Goal: Browse casually

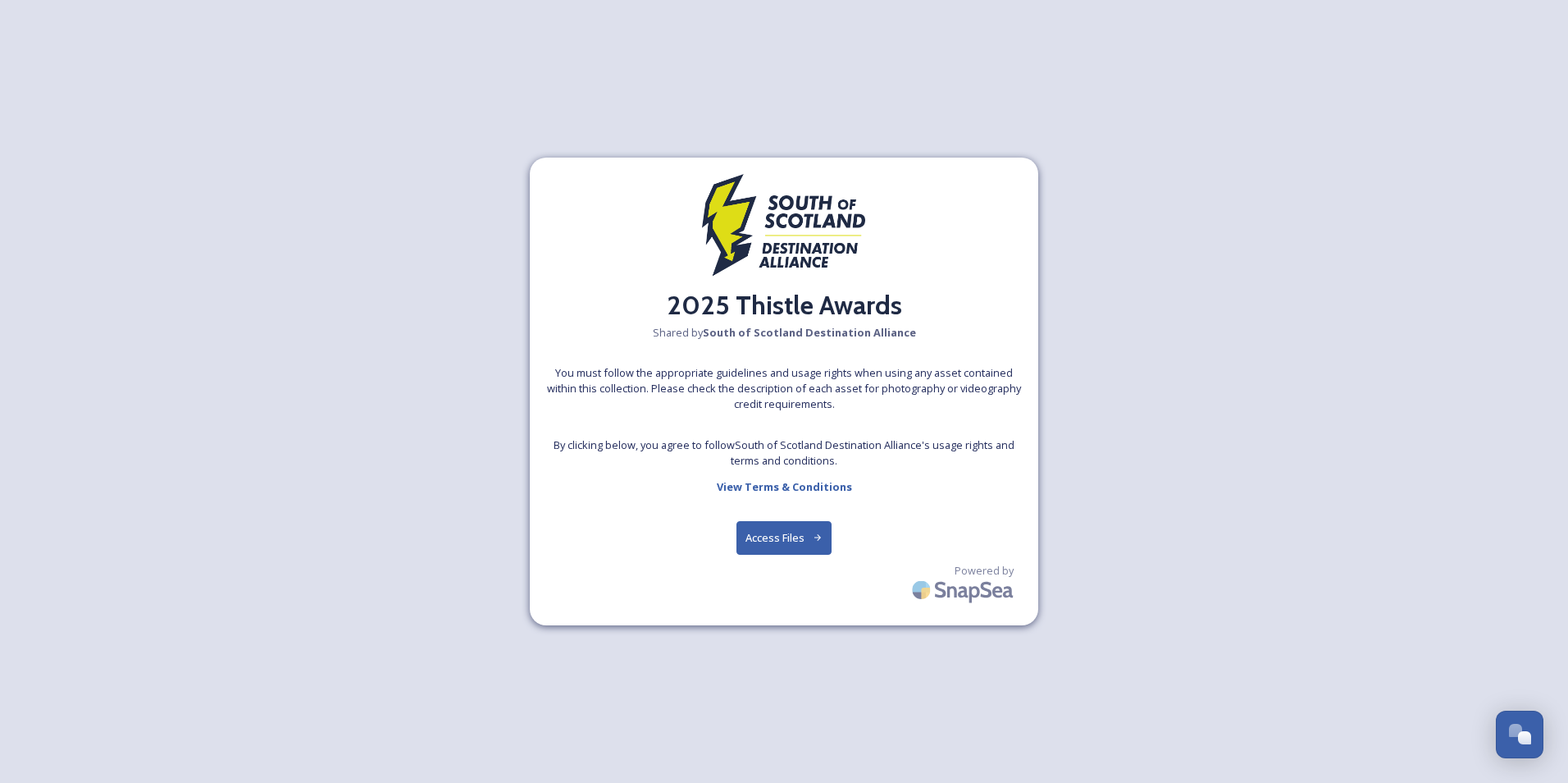
click at [796, 541] on button "Access Files" at bounding box center [784, 537] width 96 height 33
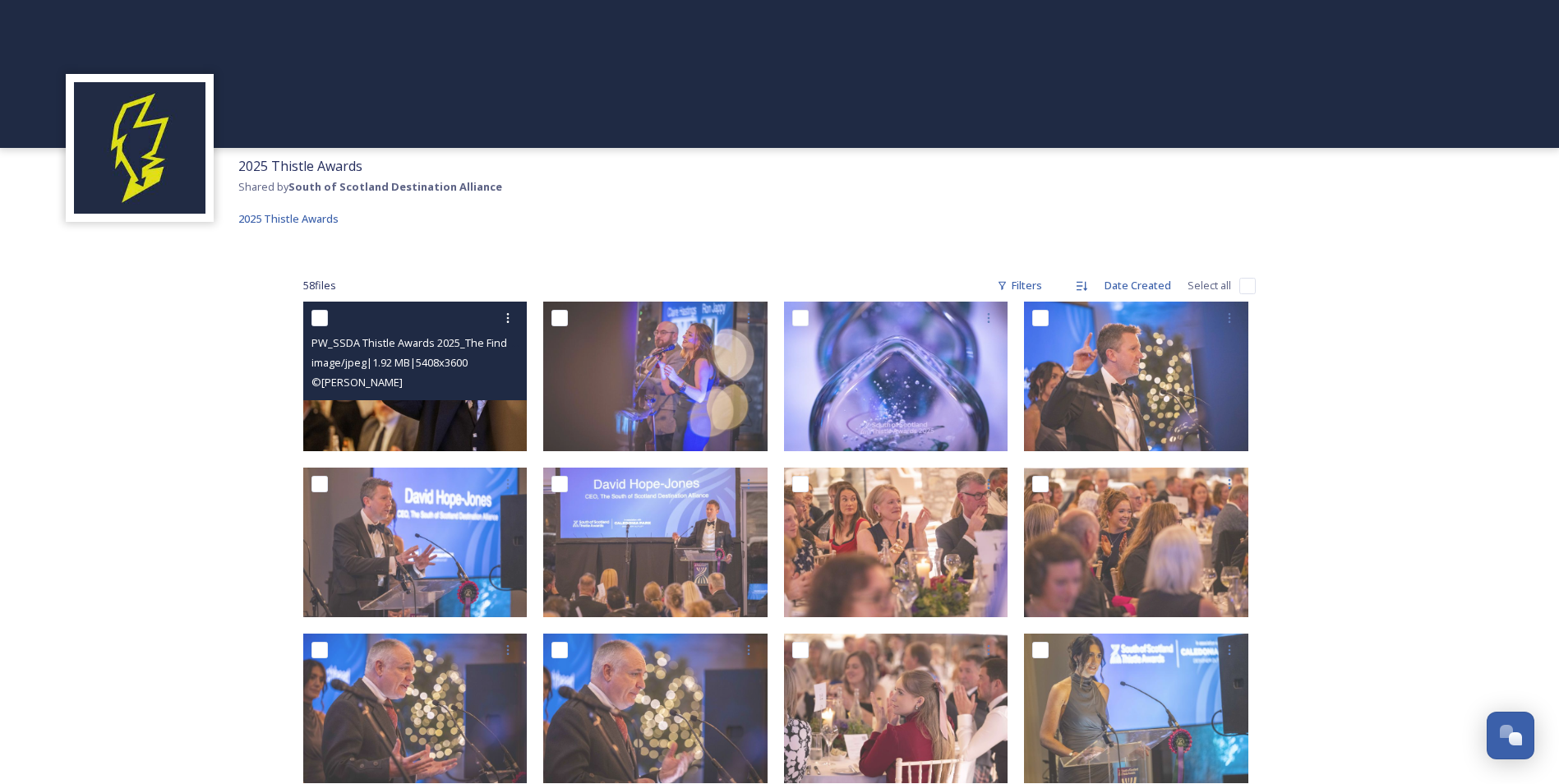
click at [441, 405] on img at bounding box center [415, 376] width 225 height 150
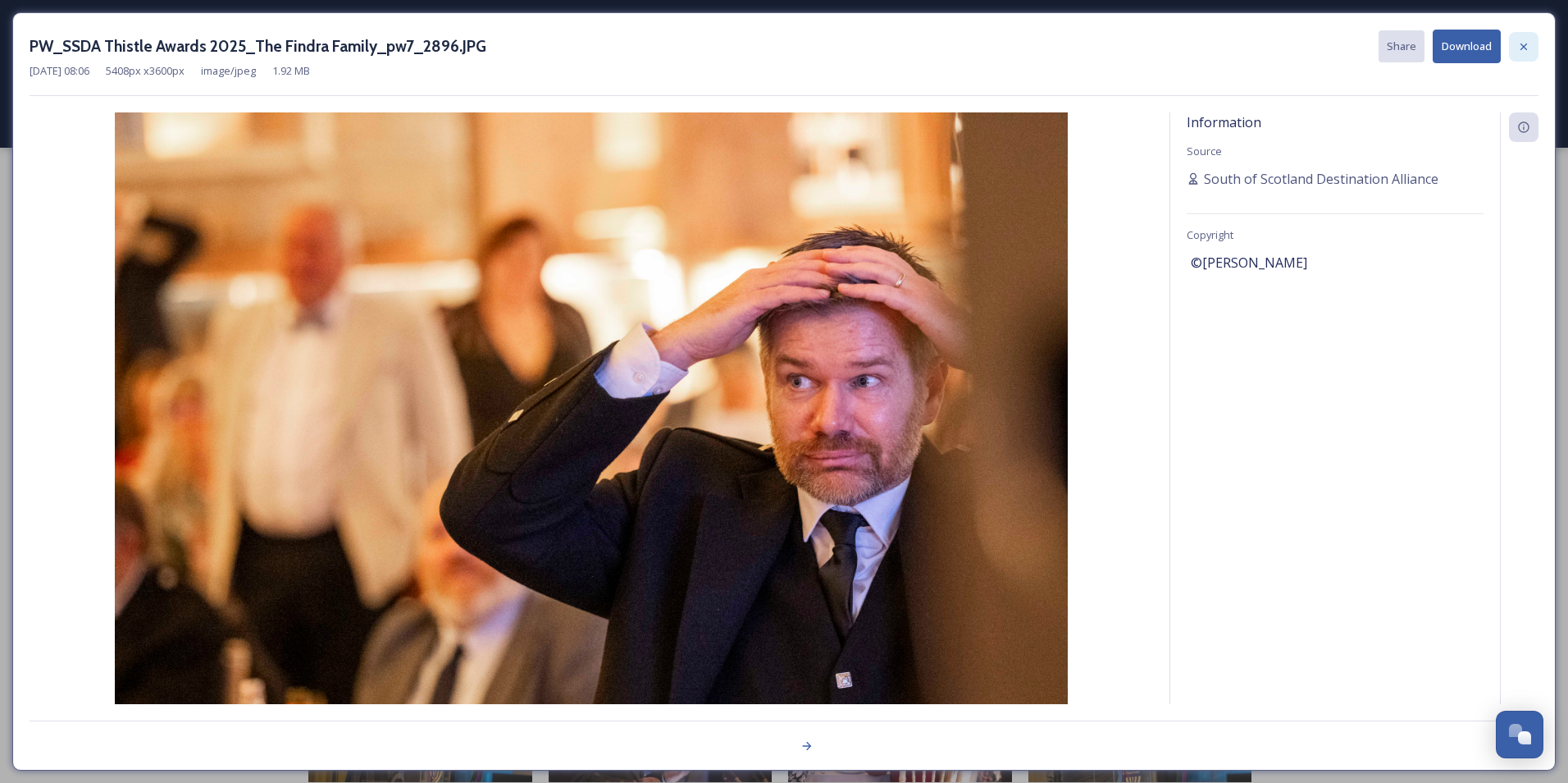
click at [1522, 44] on icon at bounding box center [1524, 45] width 6 height 6
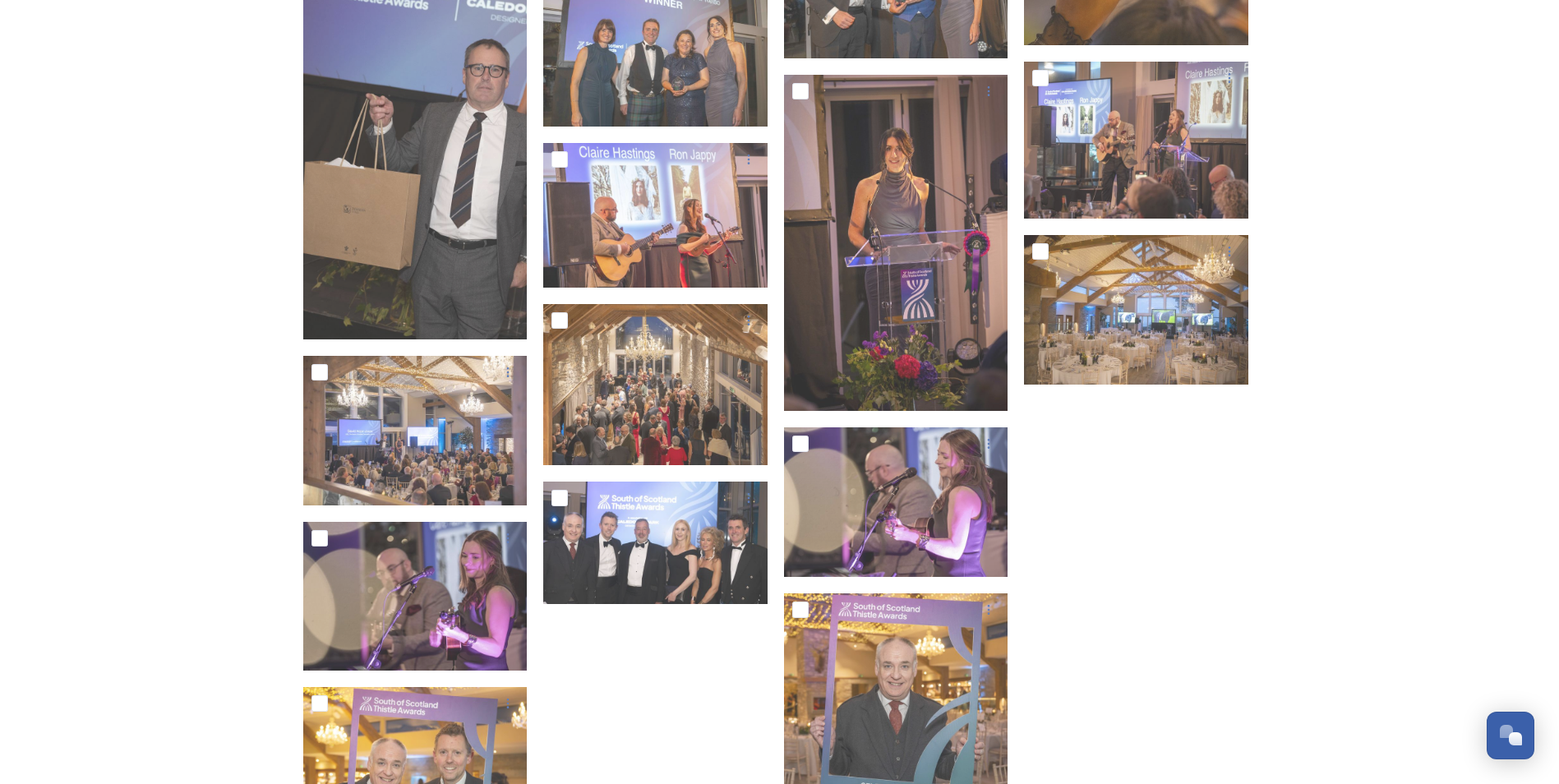
scroll to position [2272, 0]
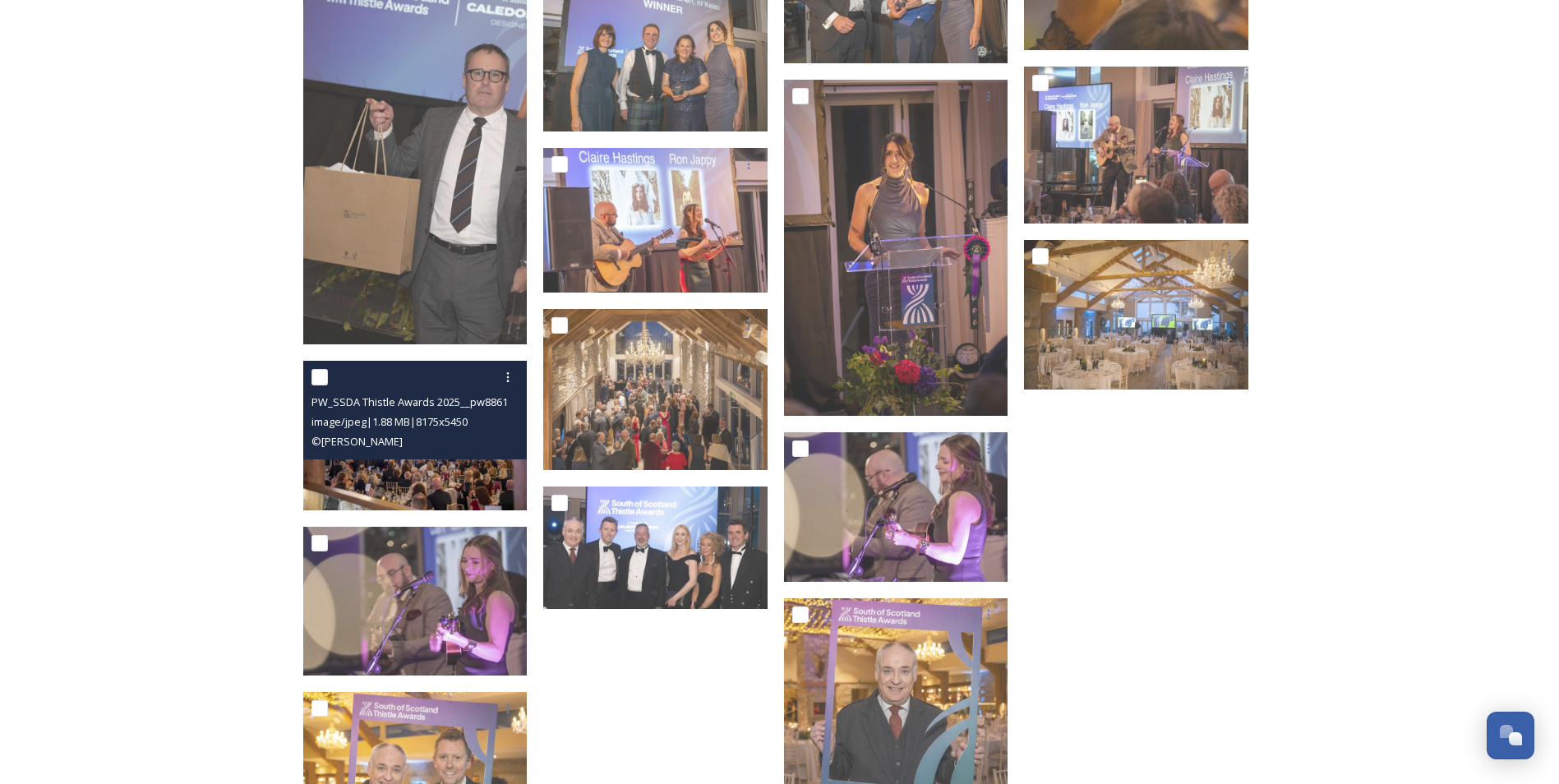
click at [413, 478] on img at bounding box center [415, 435] width 225 height 150
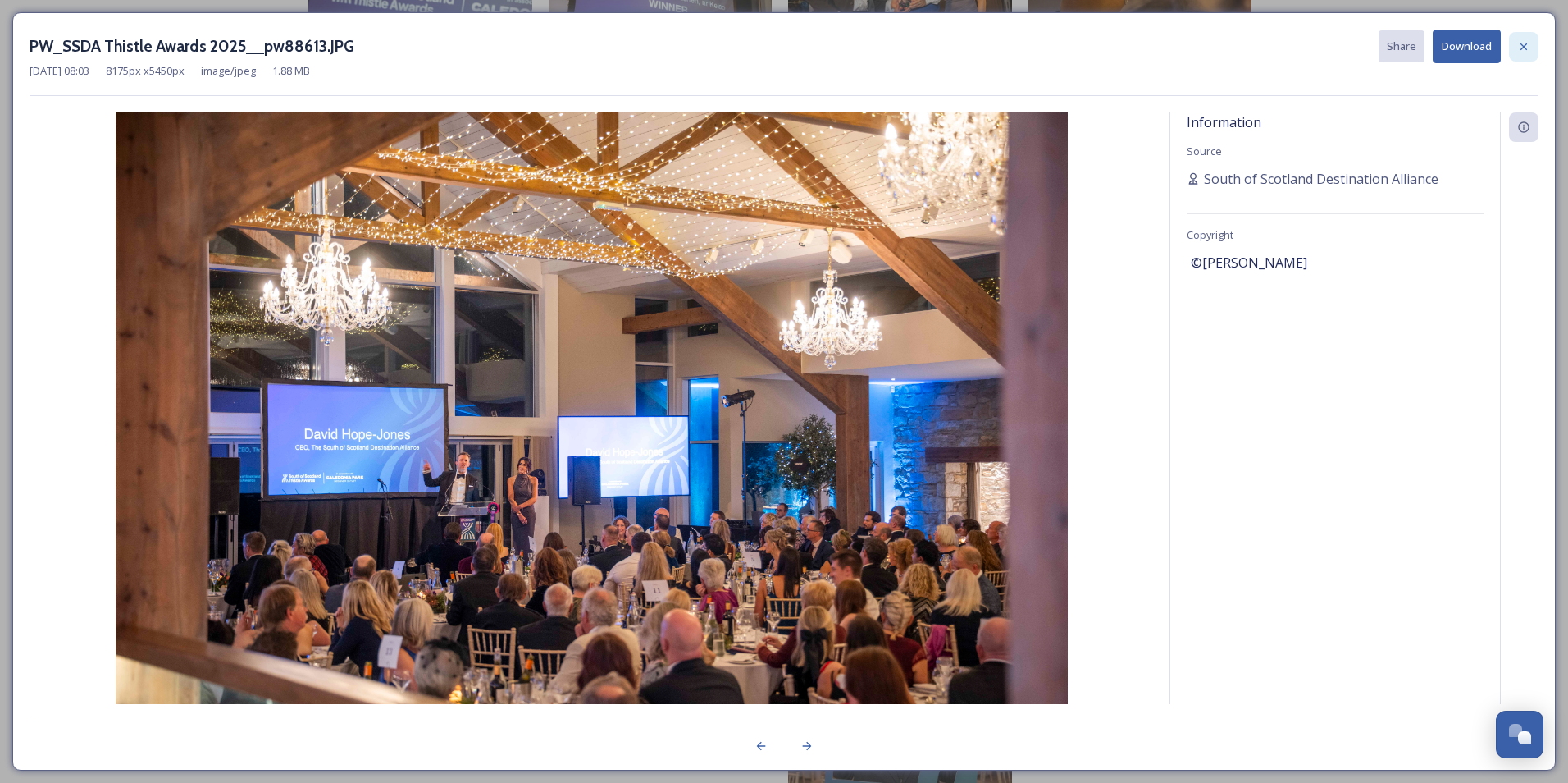
click at [1520, 42] on icon at bounding box center [1524, 47] width 13 height 13
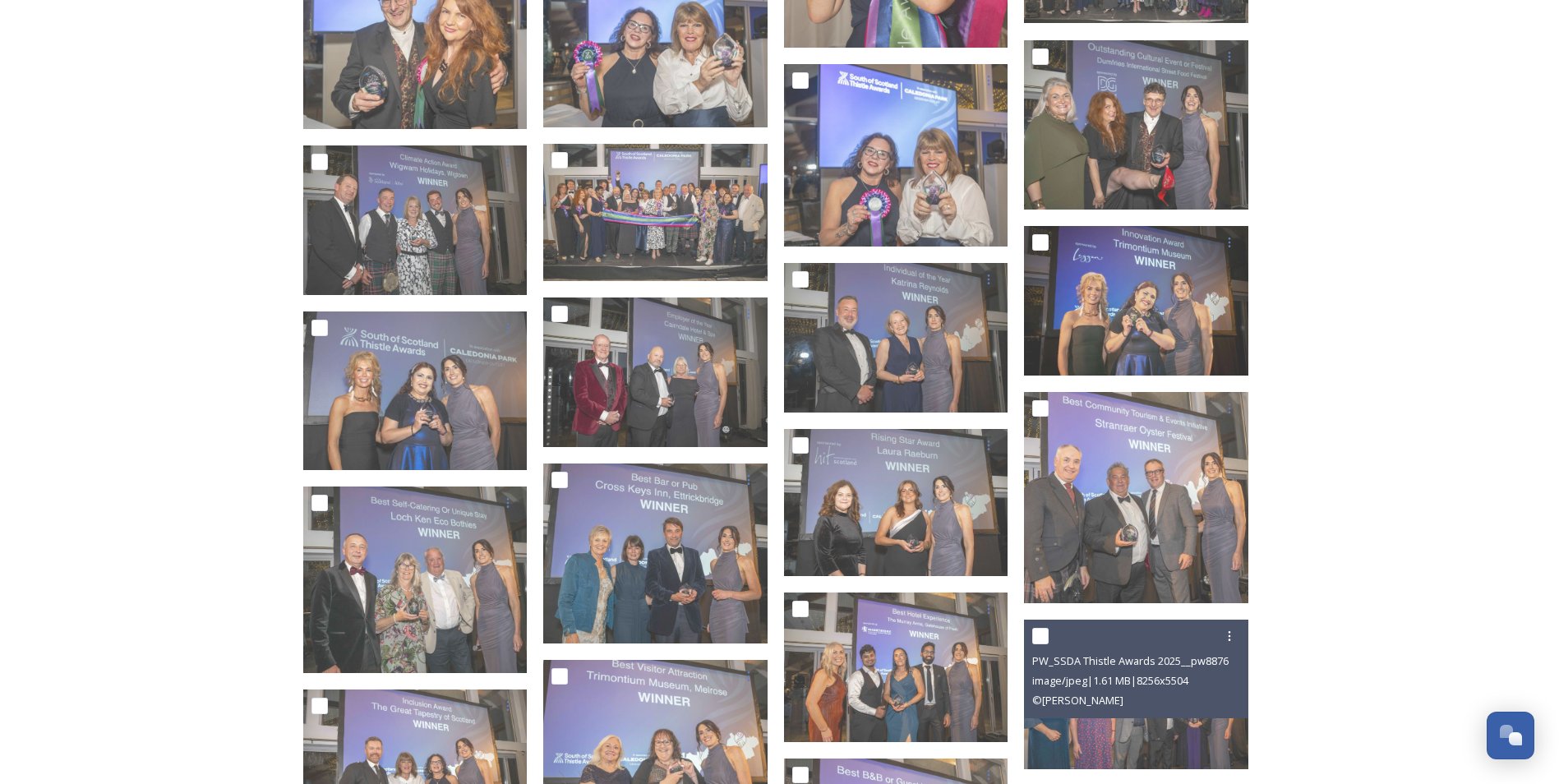
scroll to position [1369, 0]
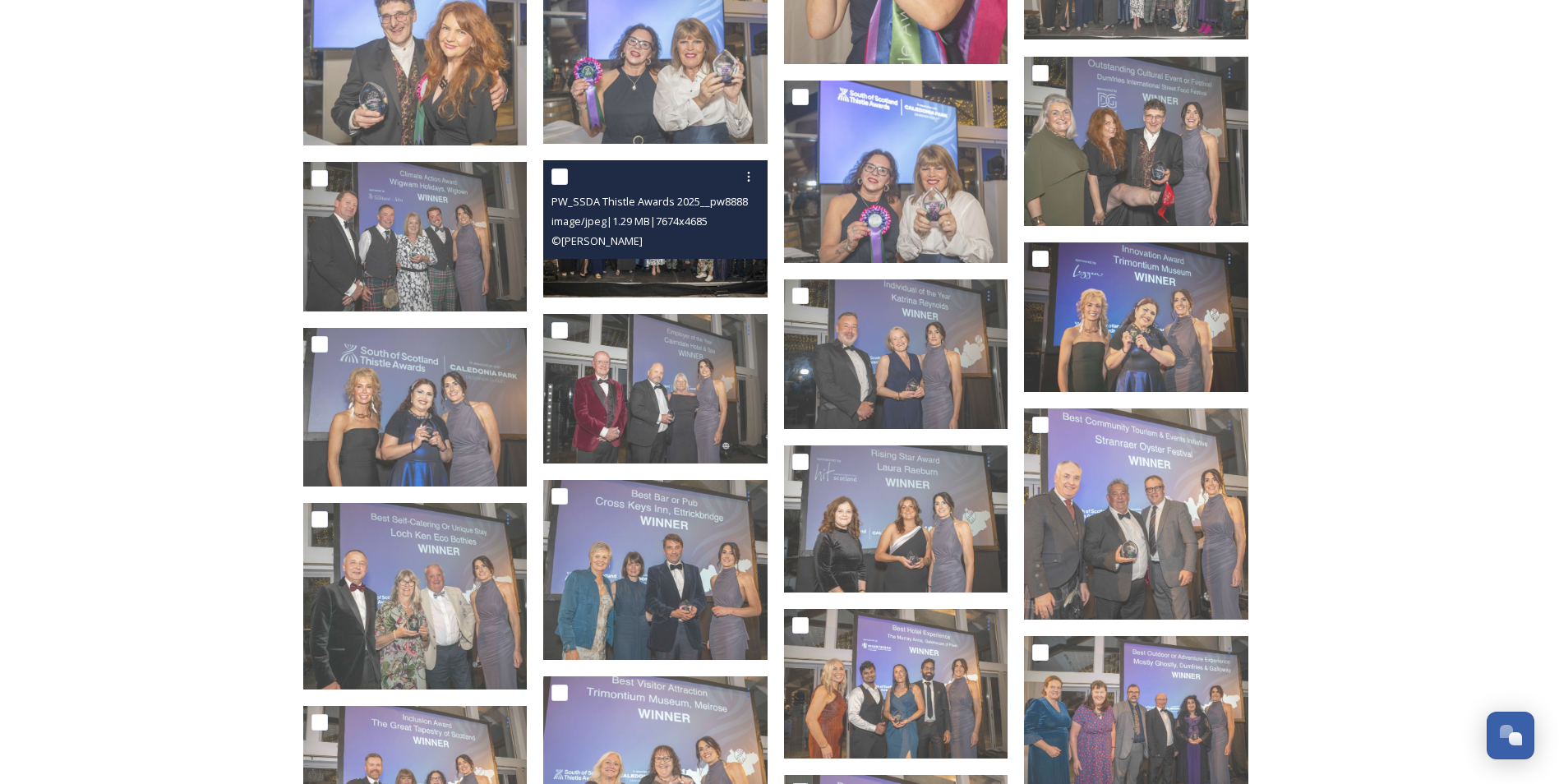
click at [660, 264] on img at bounding box center [655, 228] width 225 height 137
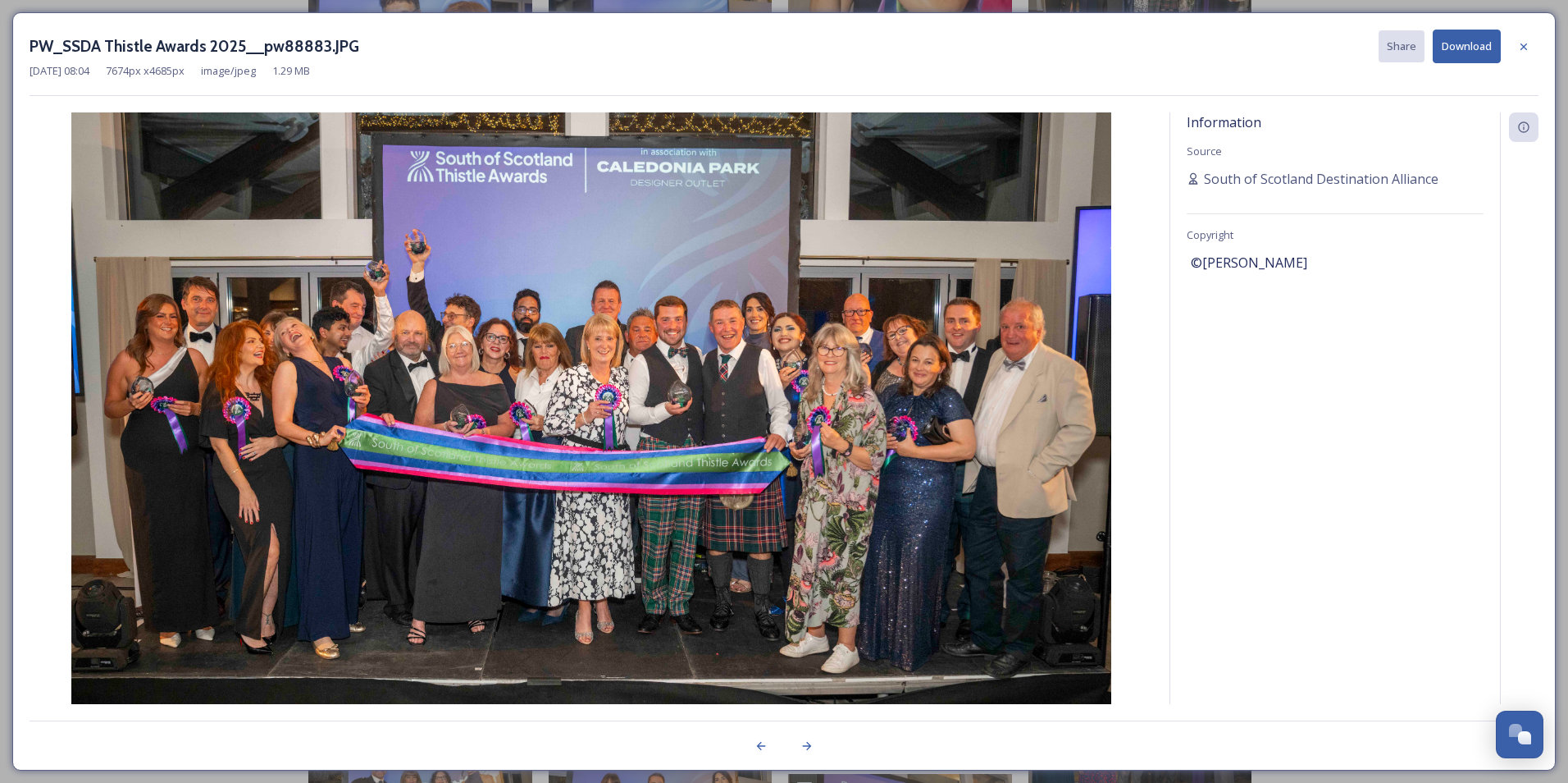
click at [1464, 48] on button "Download" at bounding box center [1467, 46] width 68 height 33
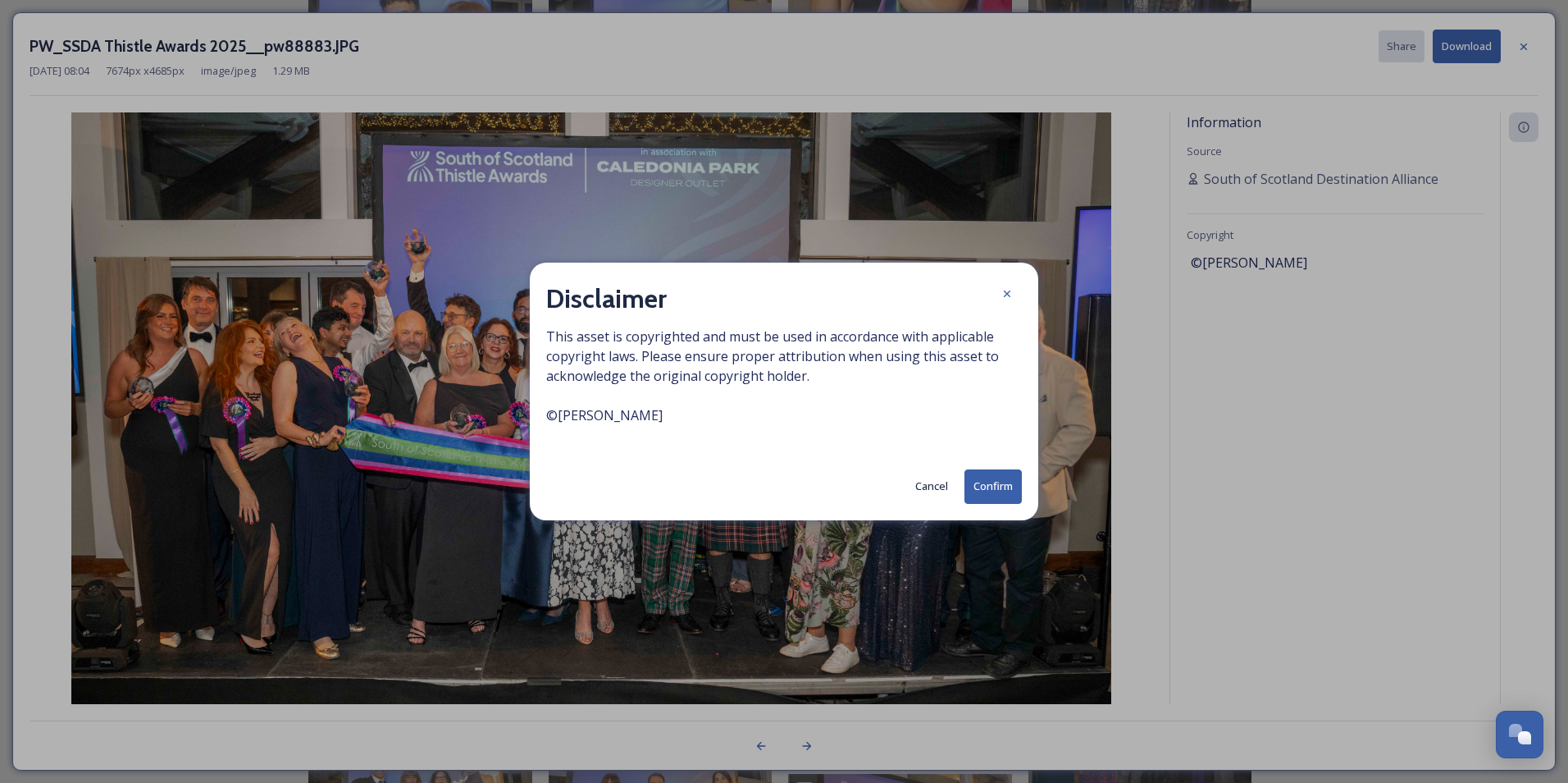
drag, startPoint x: 624, startPoint y: 414, endPoint x: 531, endPoint y: 413, distance: 93.0
click at [531, 413] on div "Disclaimer This asset is copyrighted and must be used in accordance with applic…" at bounding box center [784, 391] width 509 height 257
copy span "© [PERSON_NAME]"
click at [1006, 485] on button "Confirm" at bounding box center [993, 486] width 57 height 33
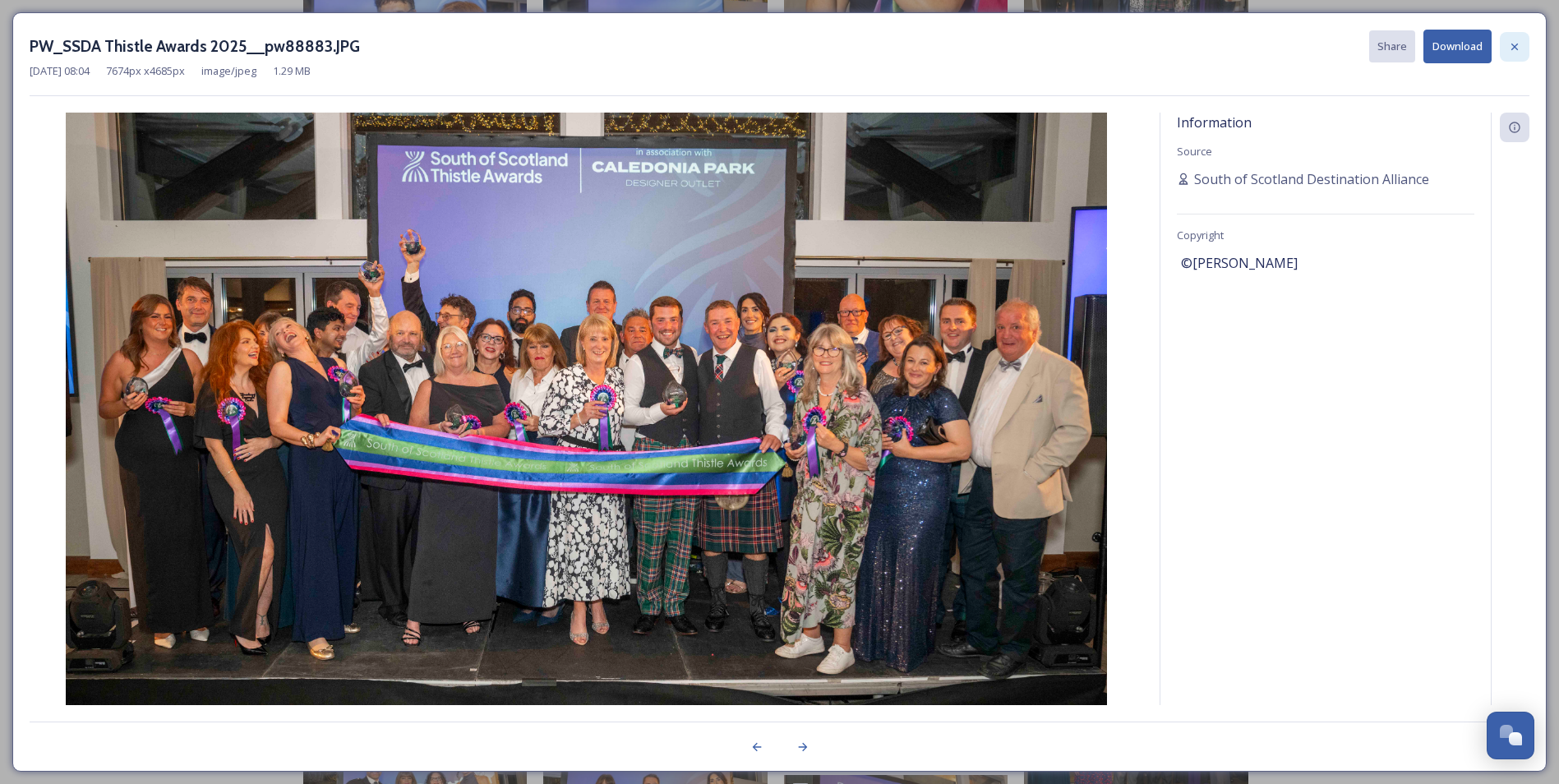
click at [1513, 46] on icon at bounding box center [1515, 47] width 13 height 13
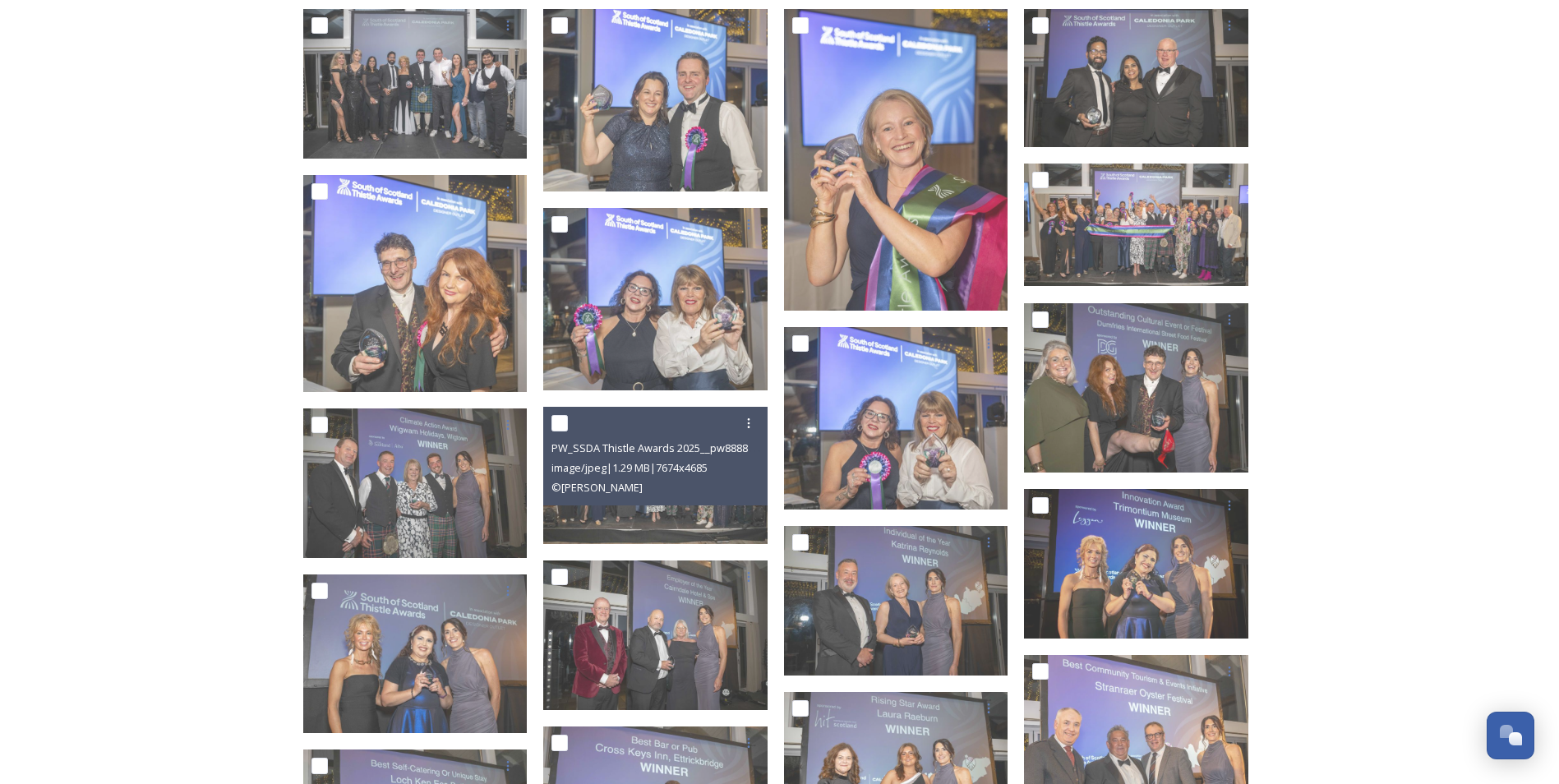
scroll to position [1040, 0]
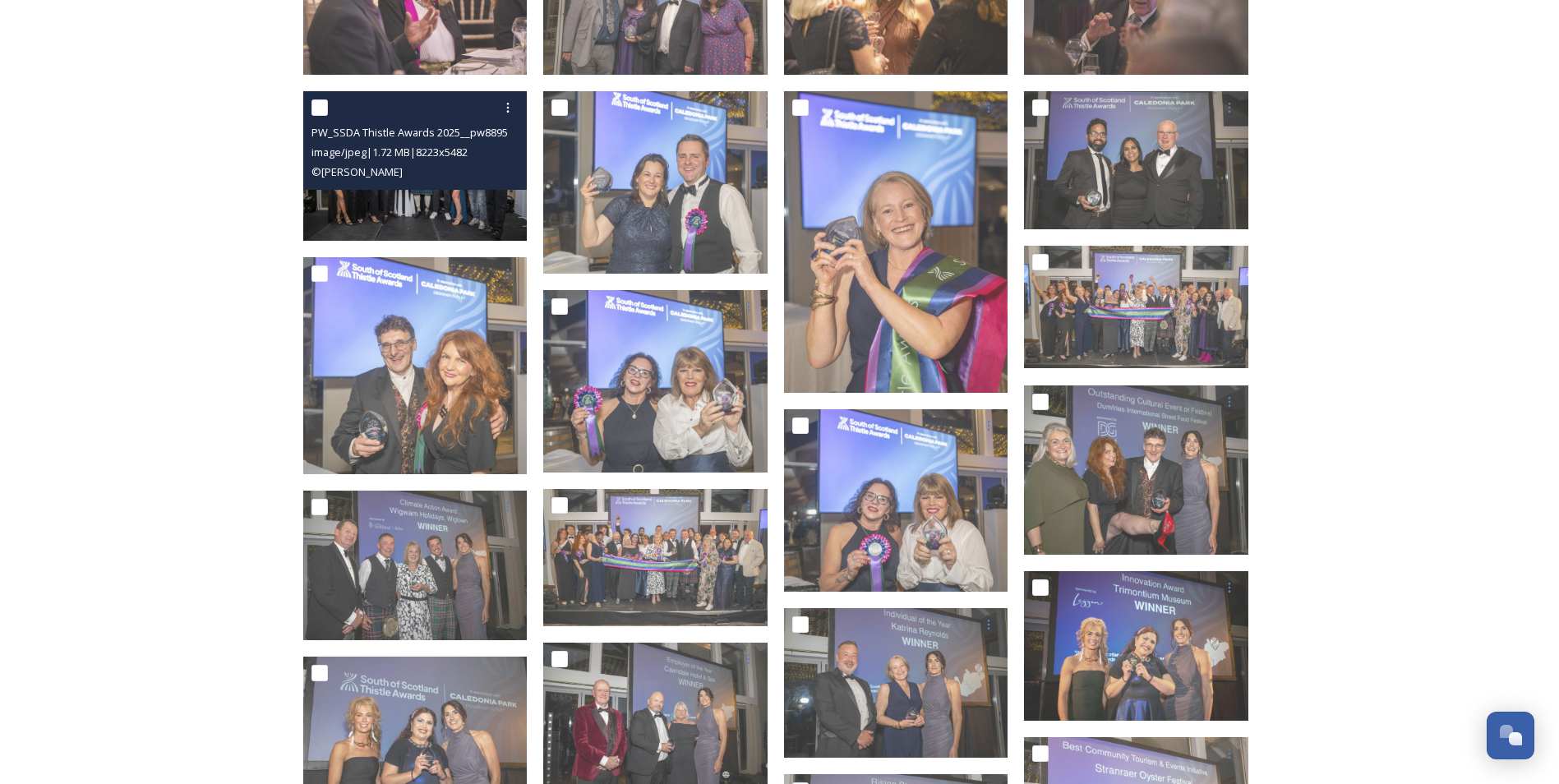
click at [434, 207] on img at bounding box center [415, 166] width 225 height 150
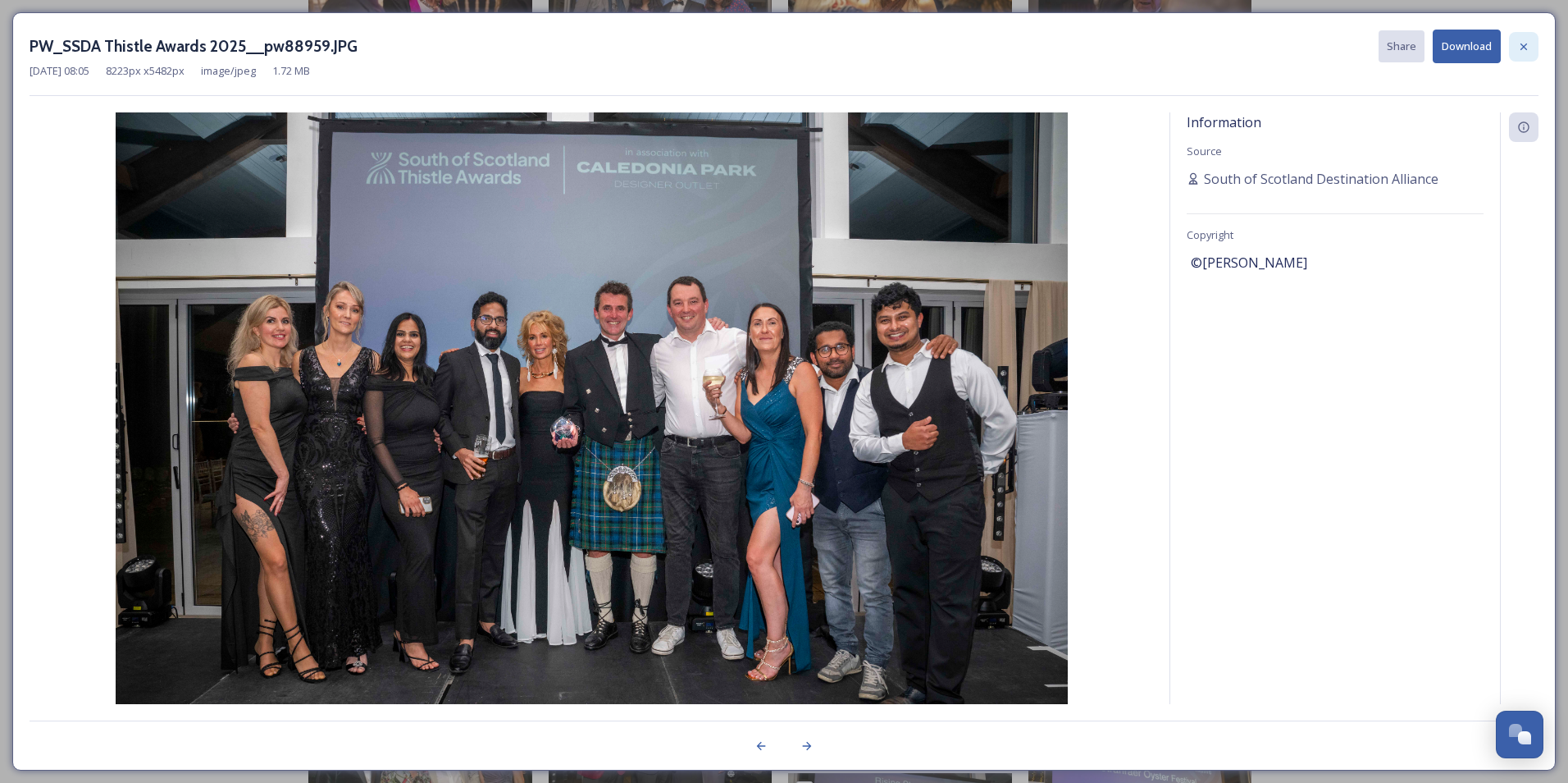
click at [1525, 47] on icon at bounding box center [1524, 45] width 6 height 6
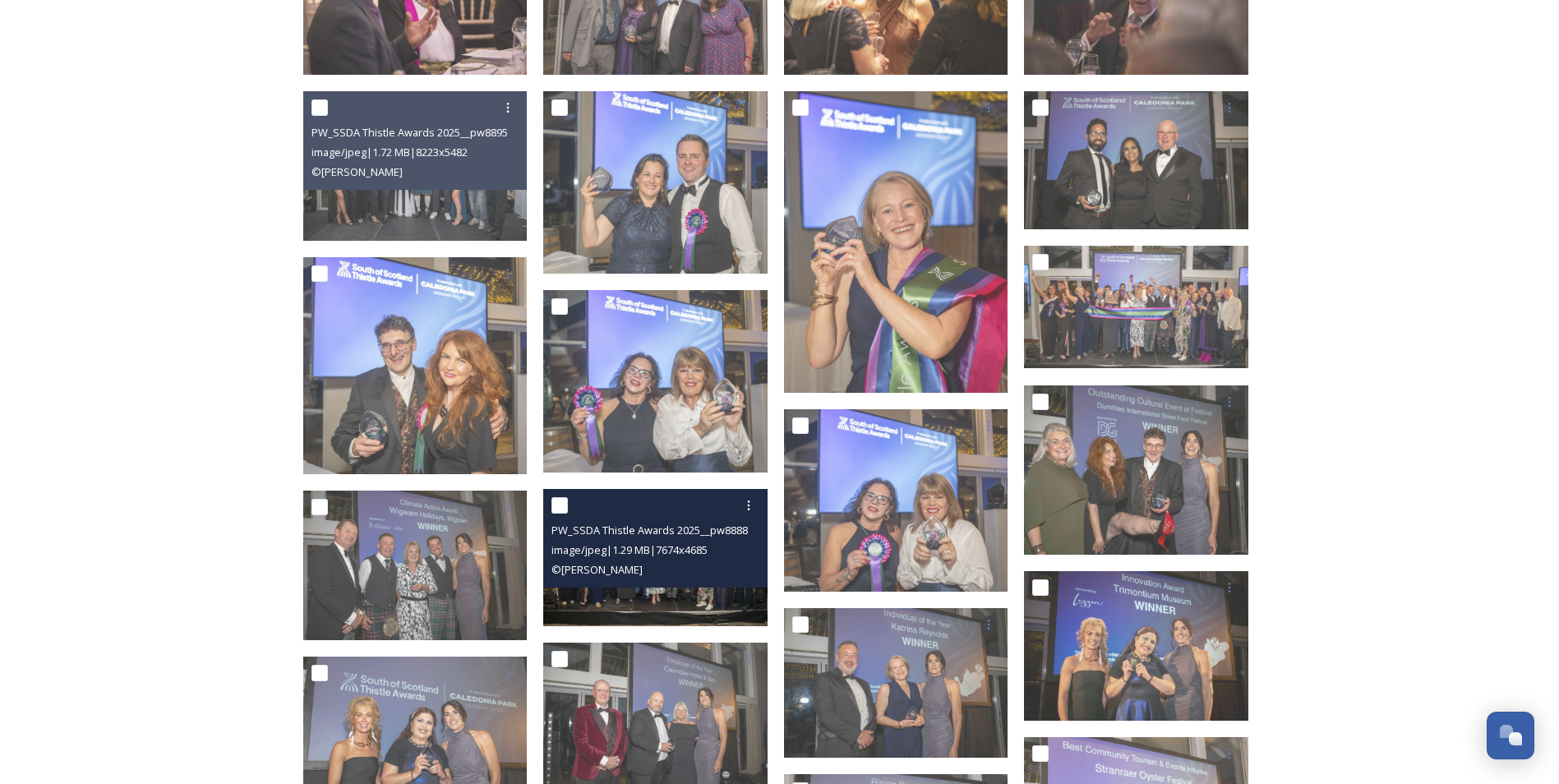
click at [643, 570] on span "© [PERSON_NAME]" at bounding box center [596, 570] width 92 height 15
click at [654, 595] on img at bounding box center [655, 557] width 225 height 137
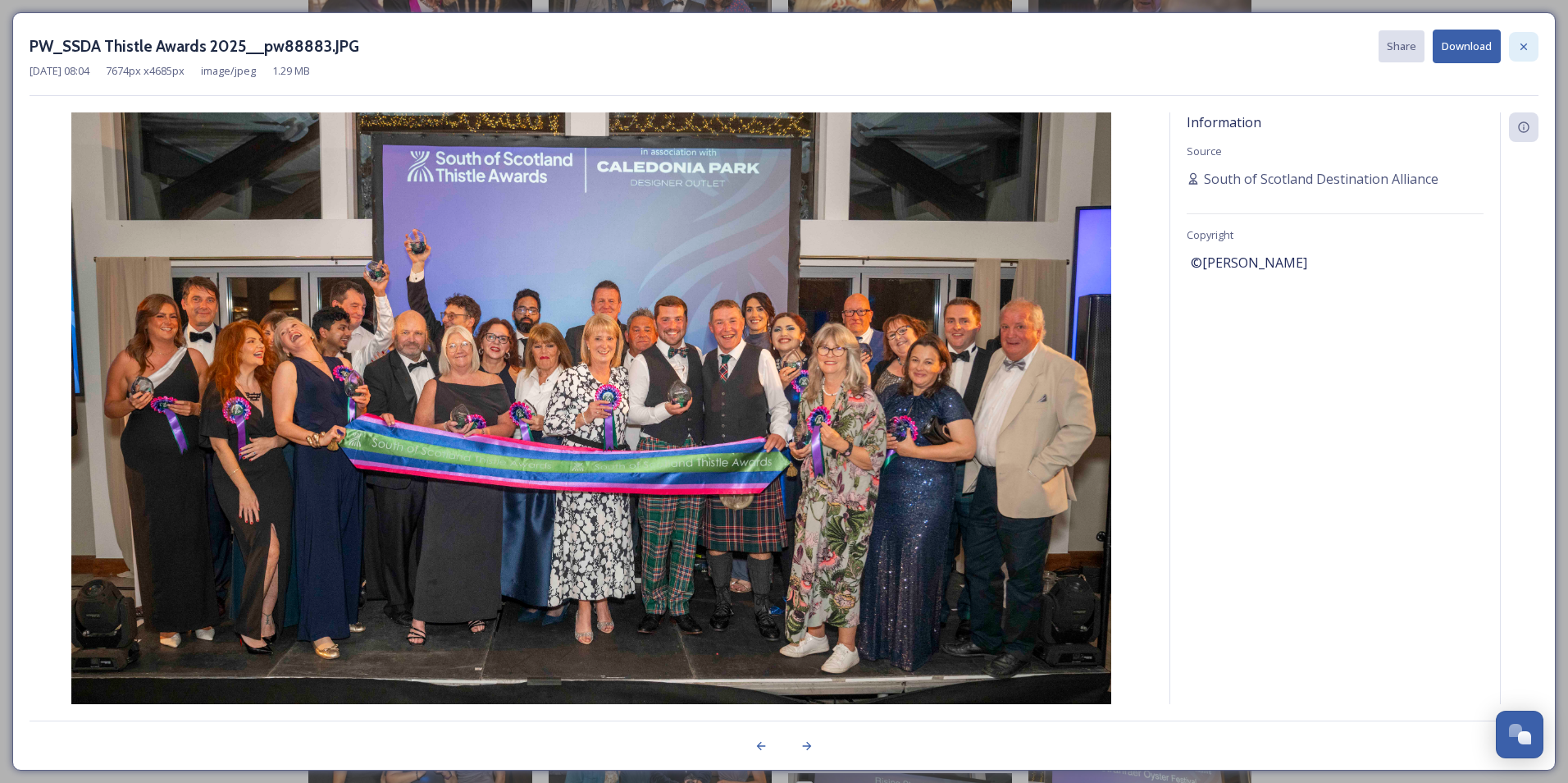
click at [1524, 48] on icon at bounding box center [1524, 47] width 13 height 13
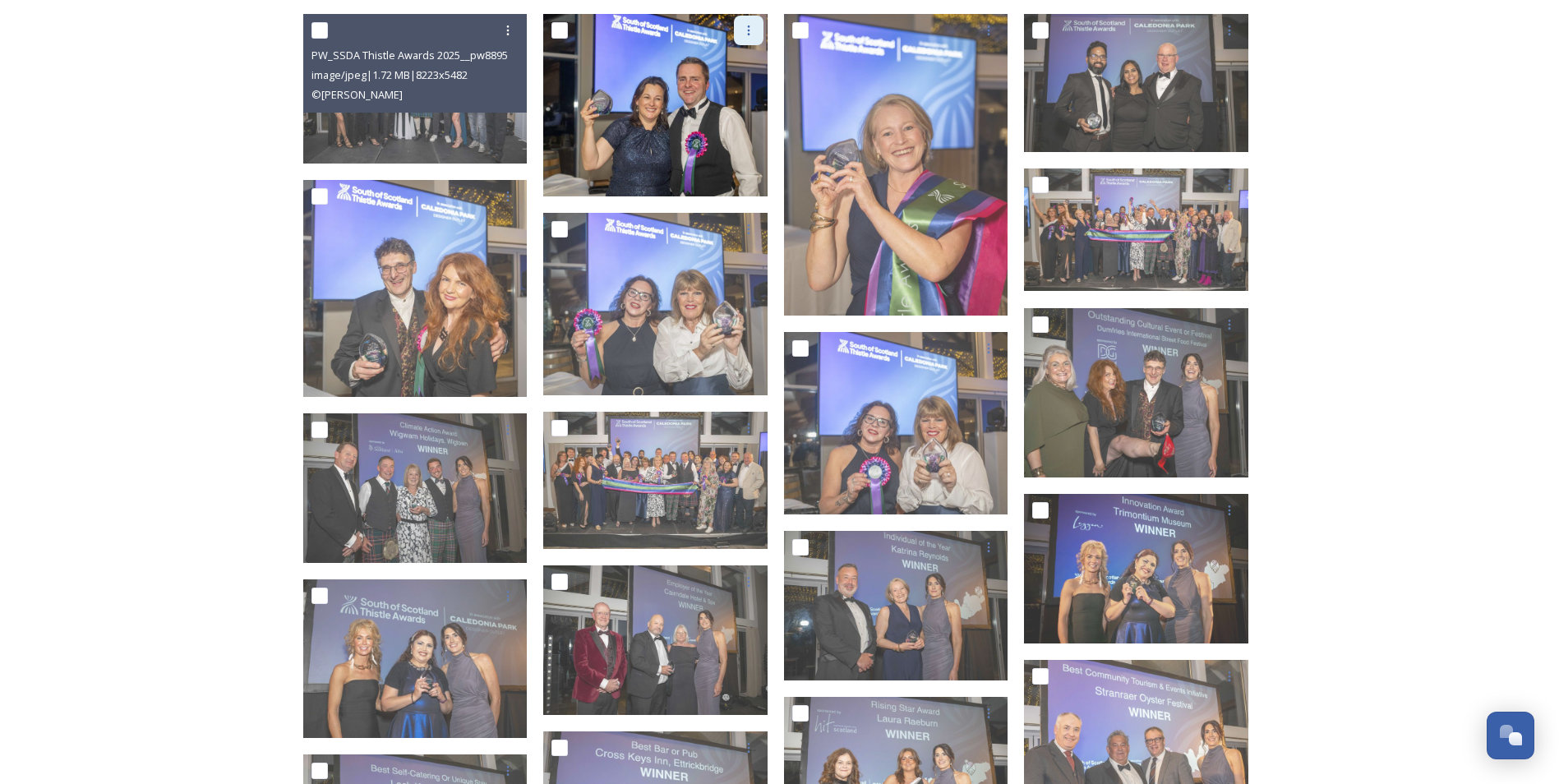
scroll to position [1150, 0]
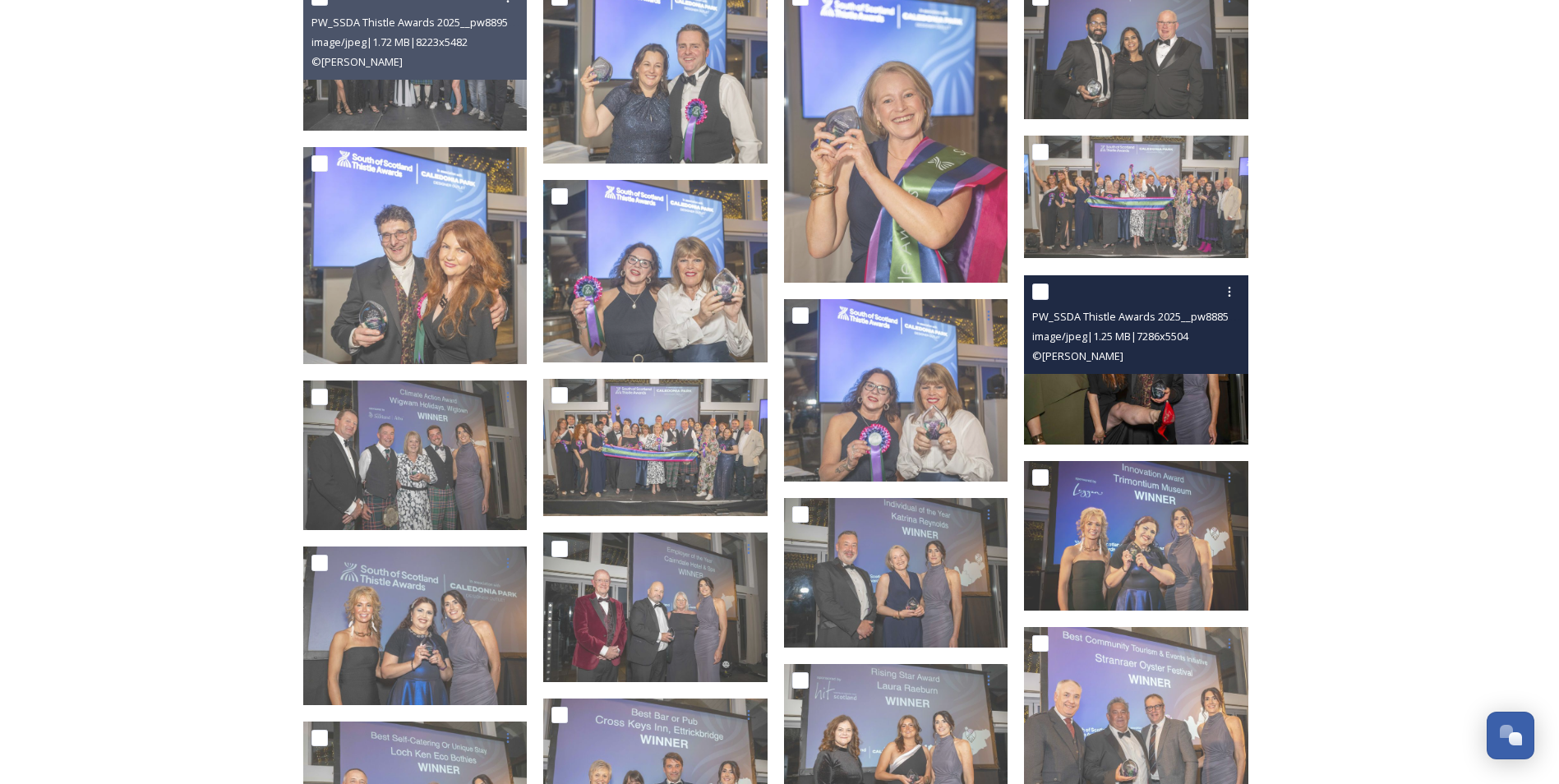
click at [1116, 395] on img at bounding box center [1135, 359] width 225 height 169
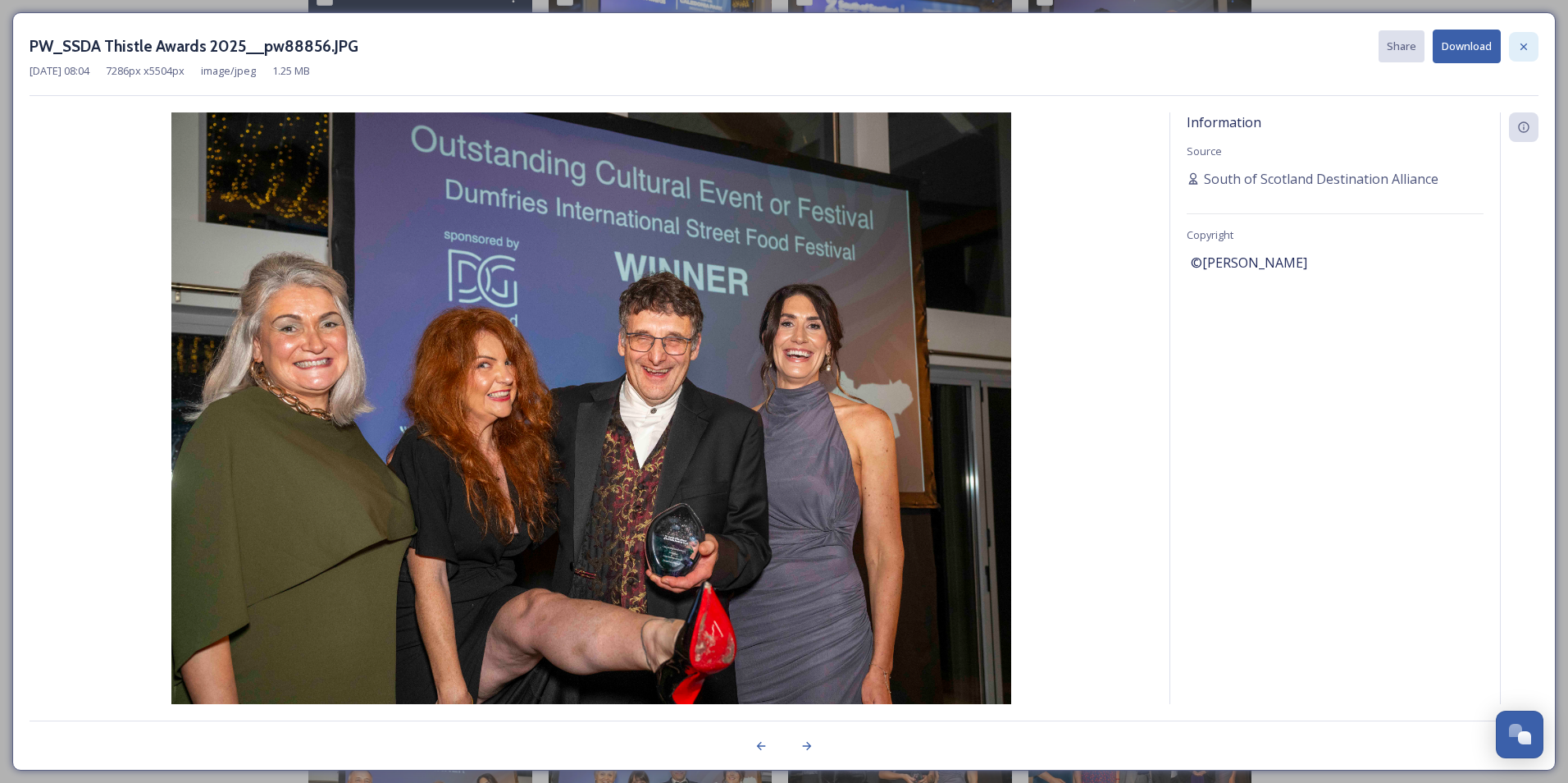
click at [1520, 45] on icon at bounding box center [1524, 47] width 13 height 13
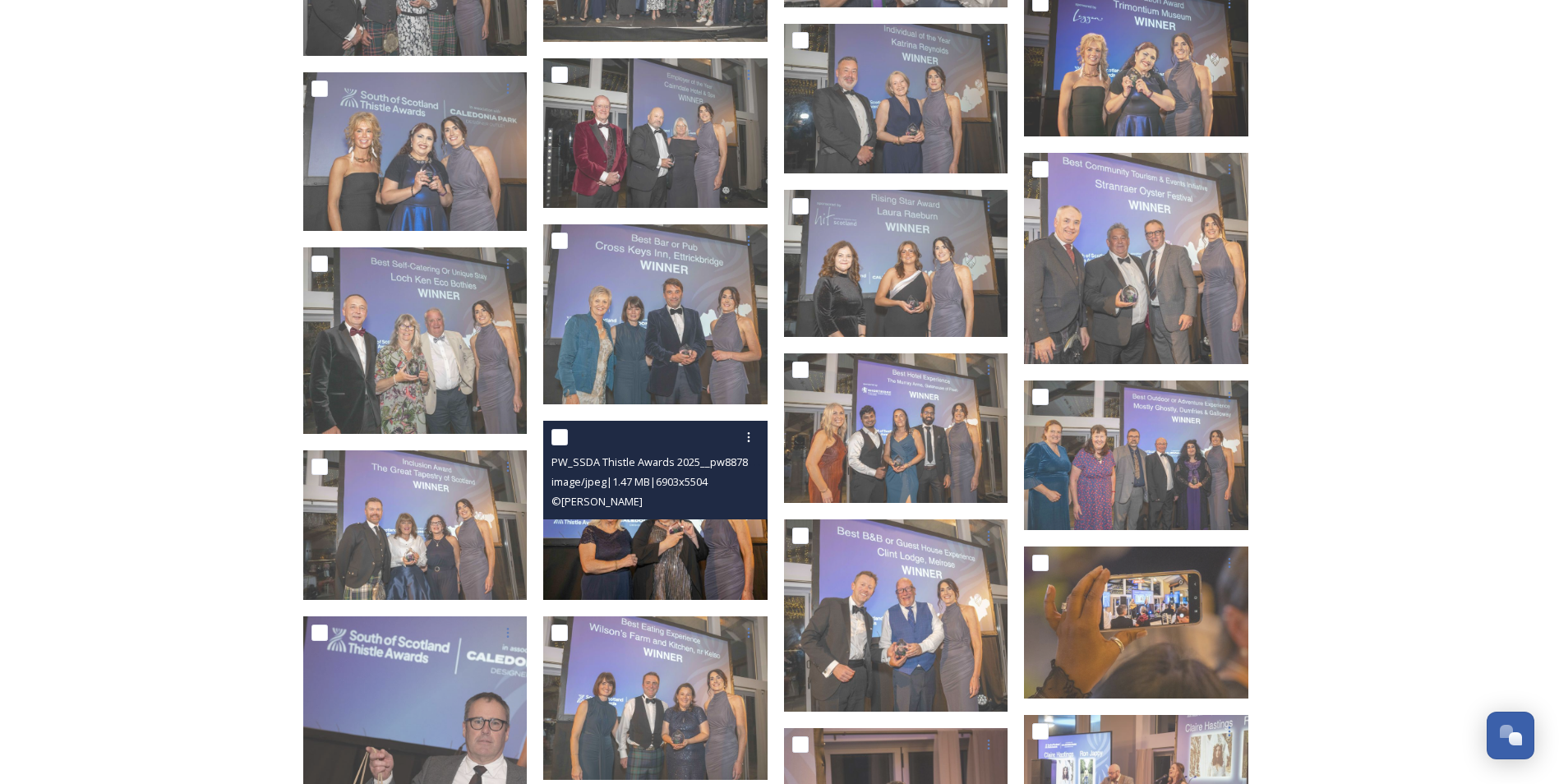
scroll to position [1644, 0]
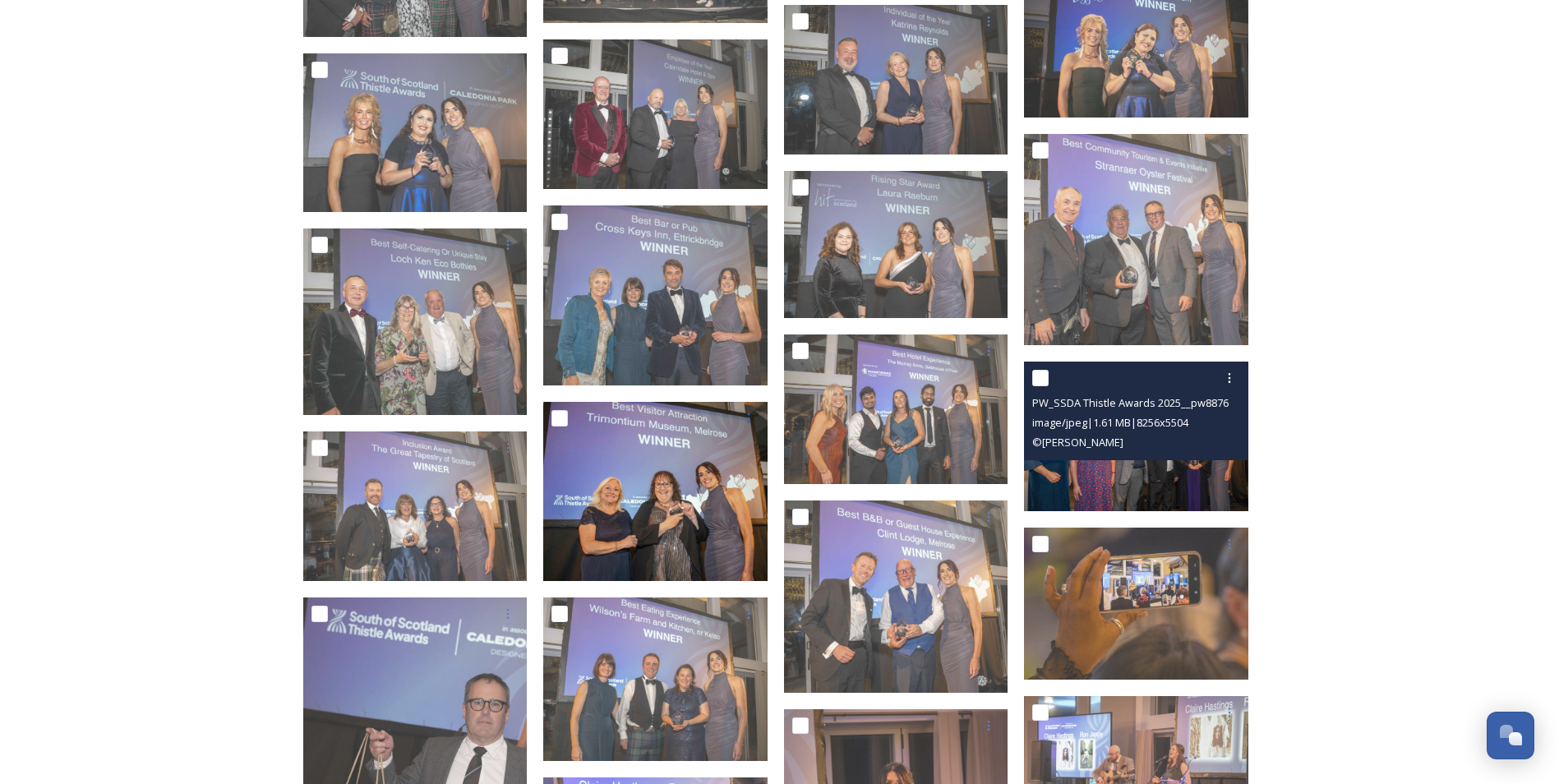
click at [1105, 480] on img at bounding box center [1135, 436] width 225 height 150
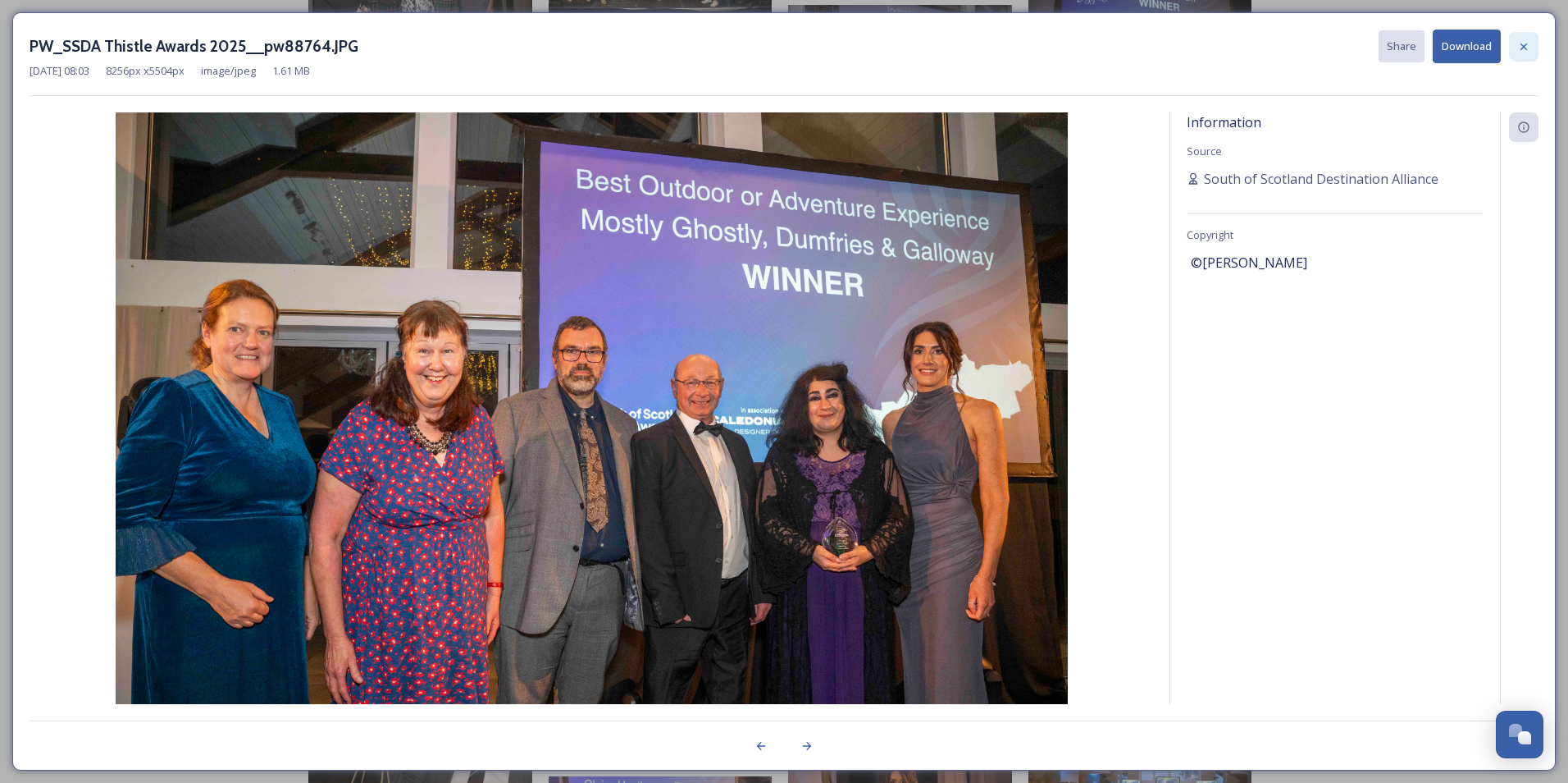
click at [1521, 50] on icon at bounding box center [1524, 47] width 13 height 13
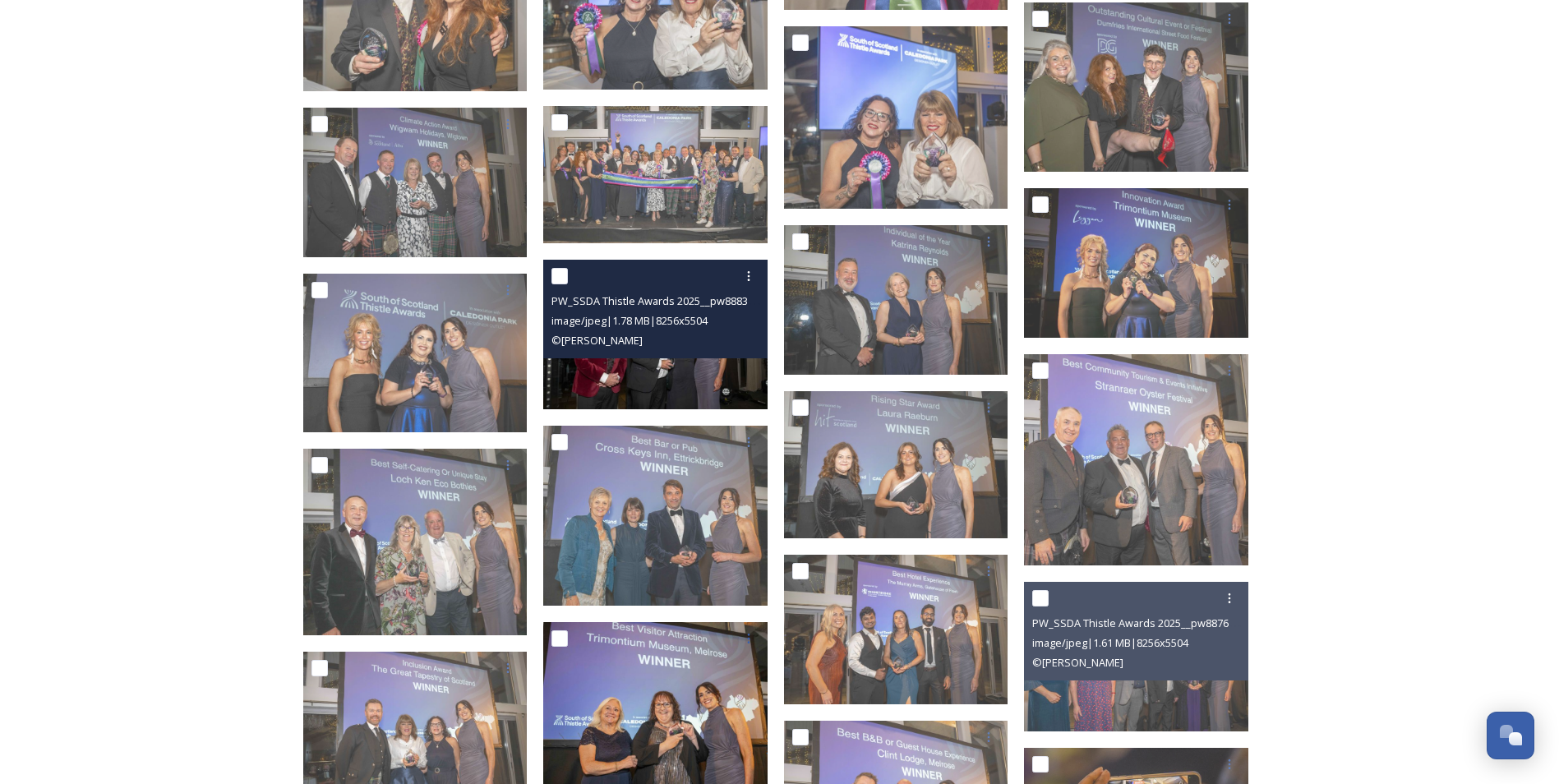
scroll to position [1397, 0]
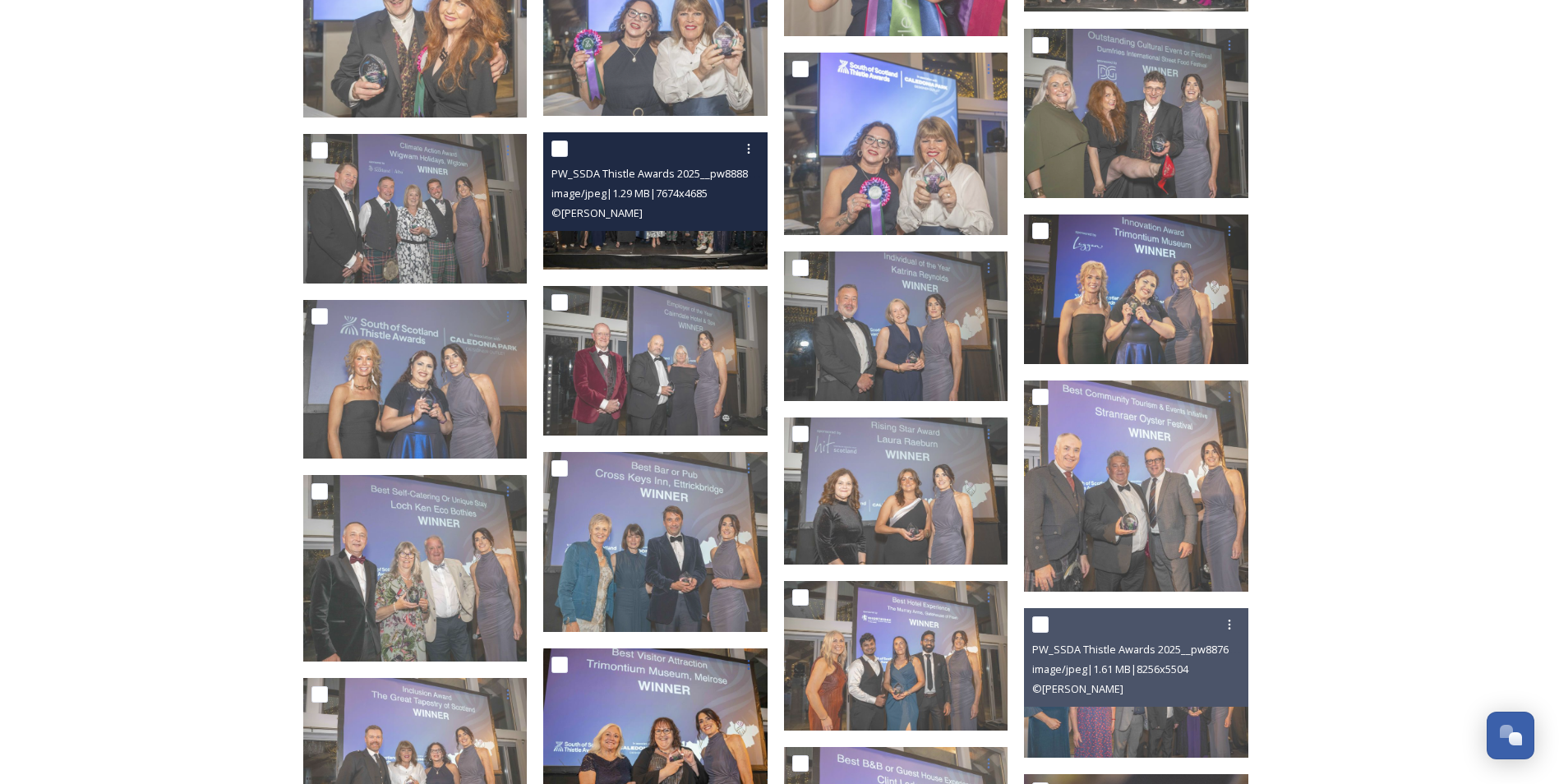
click at [653, 227] on div "PW_SSDA Thistle Awards 2025__pw88883.JPG image/jpeg | 1.29 MB | 7674 x 4685 © […" at bounding box center [655, 181] width 225 height 99
click at [669, 240] on img at bounding box center [655, 201] width 225 height 137
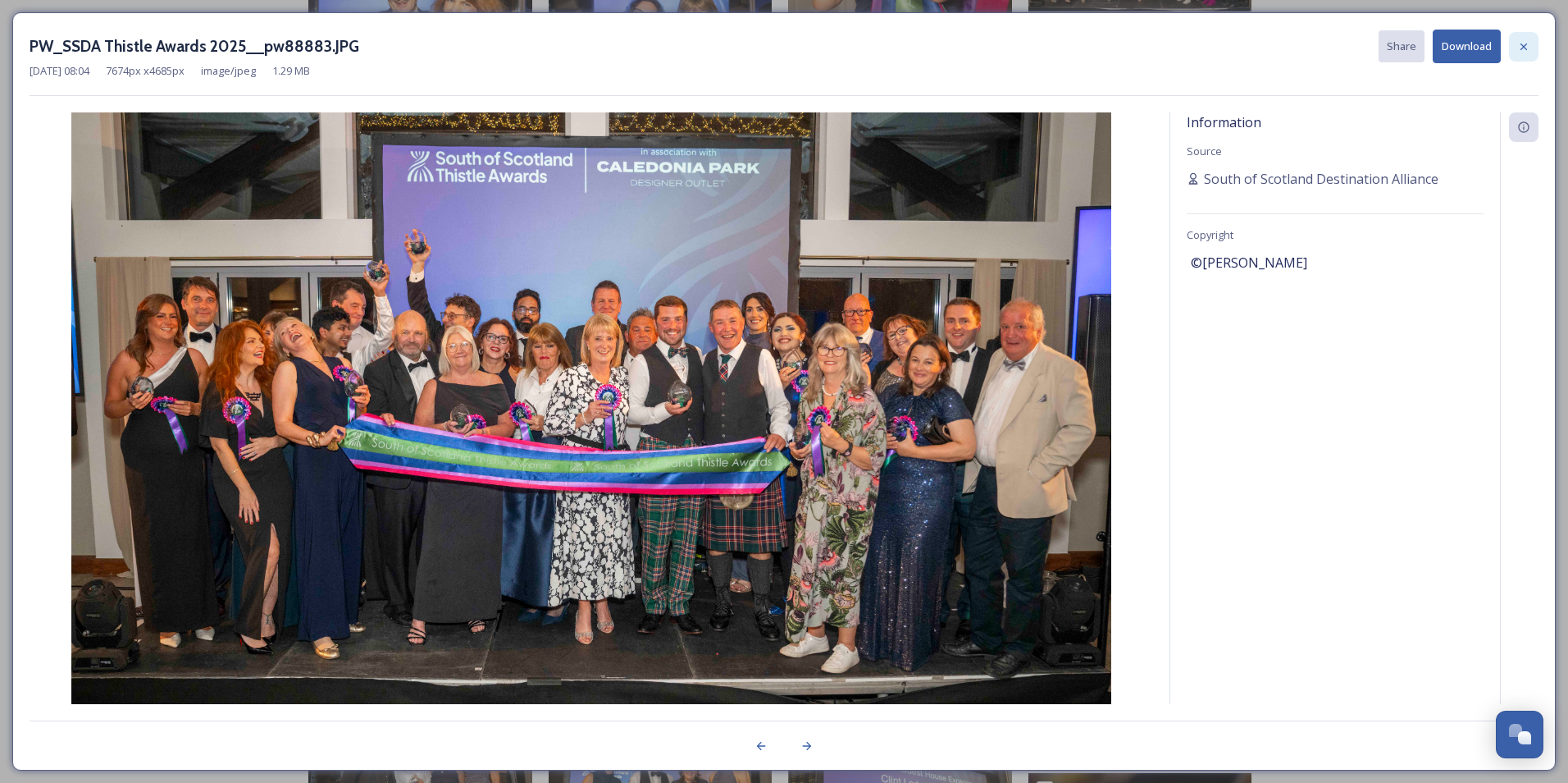
click at [1526, 48] on icon at bounding box center [1524, 45] width 6 height 6
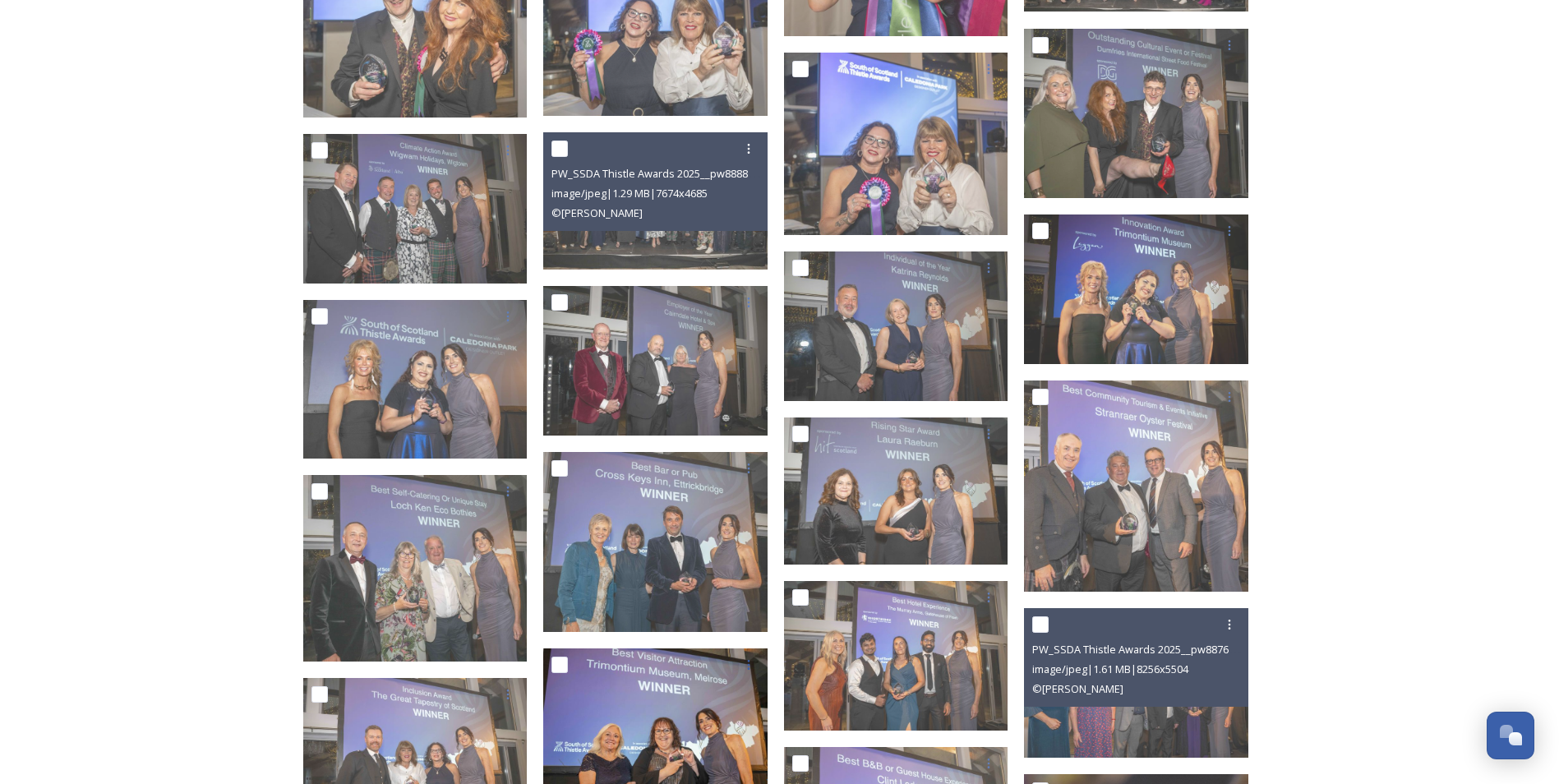
click at [1528, 55] on div "2025 Thistle Awards Shared by South of Scotland Destination Alliance 2025 Thist…" at bounding box center [780, 255] width 1559 height 3304
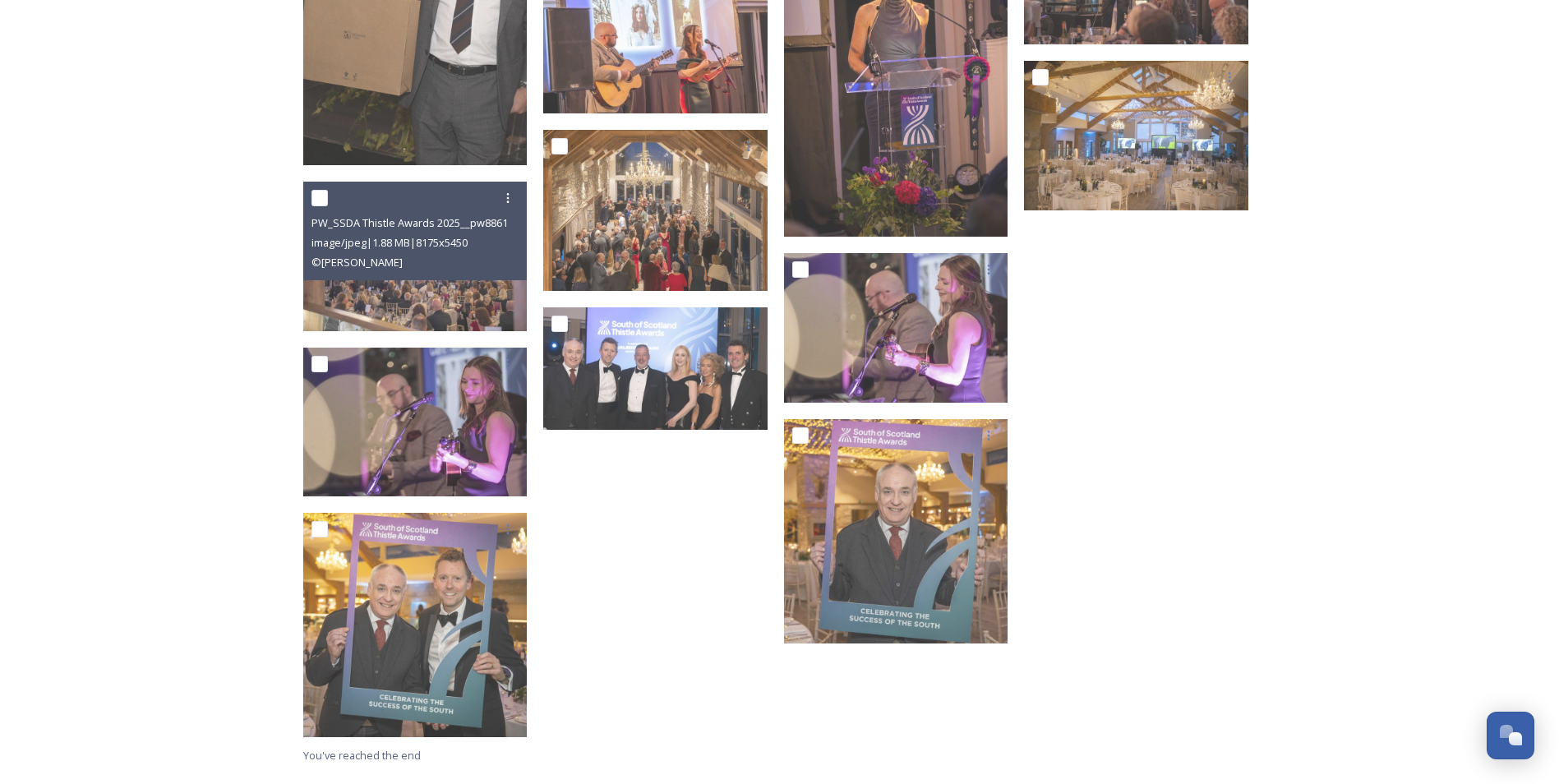
scroll to position [2519, 0]
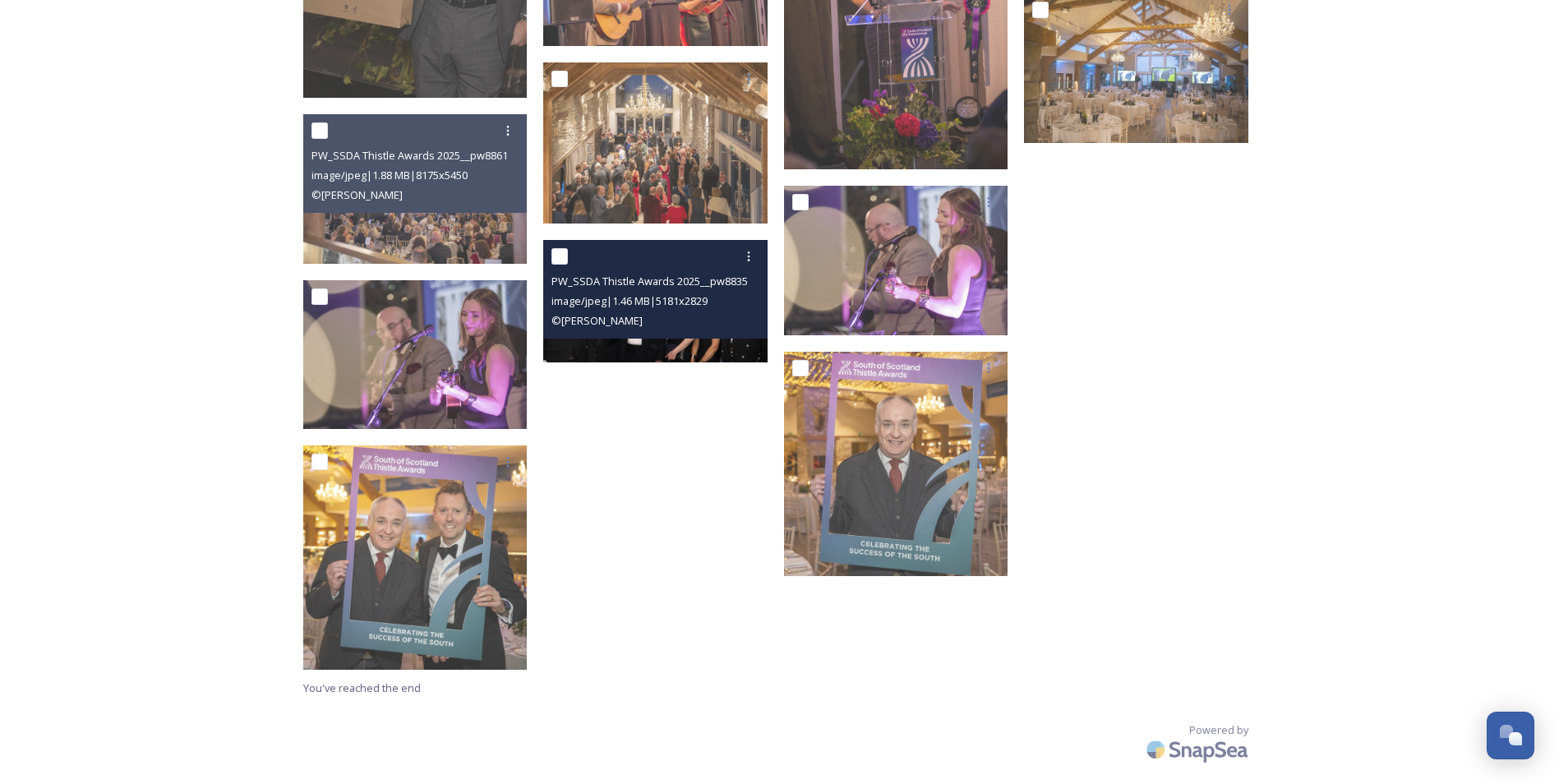
click at [669, 337] on div "PW_SSDA Thistle Awards 2025__pw88353.JPG image/jpeg | 1.46 MB | 5181 x 2829 © […" at bounding box center [655, 289] width 225 height 99
click at [660, 350] on img at bounding box center [655, 301] width 225 height 122
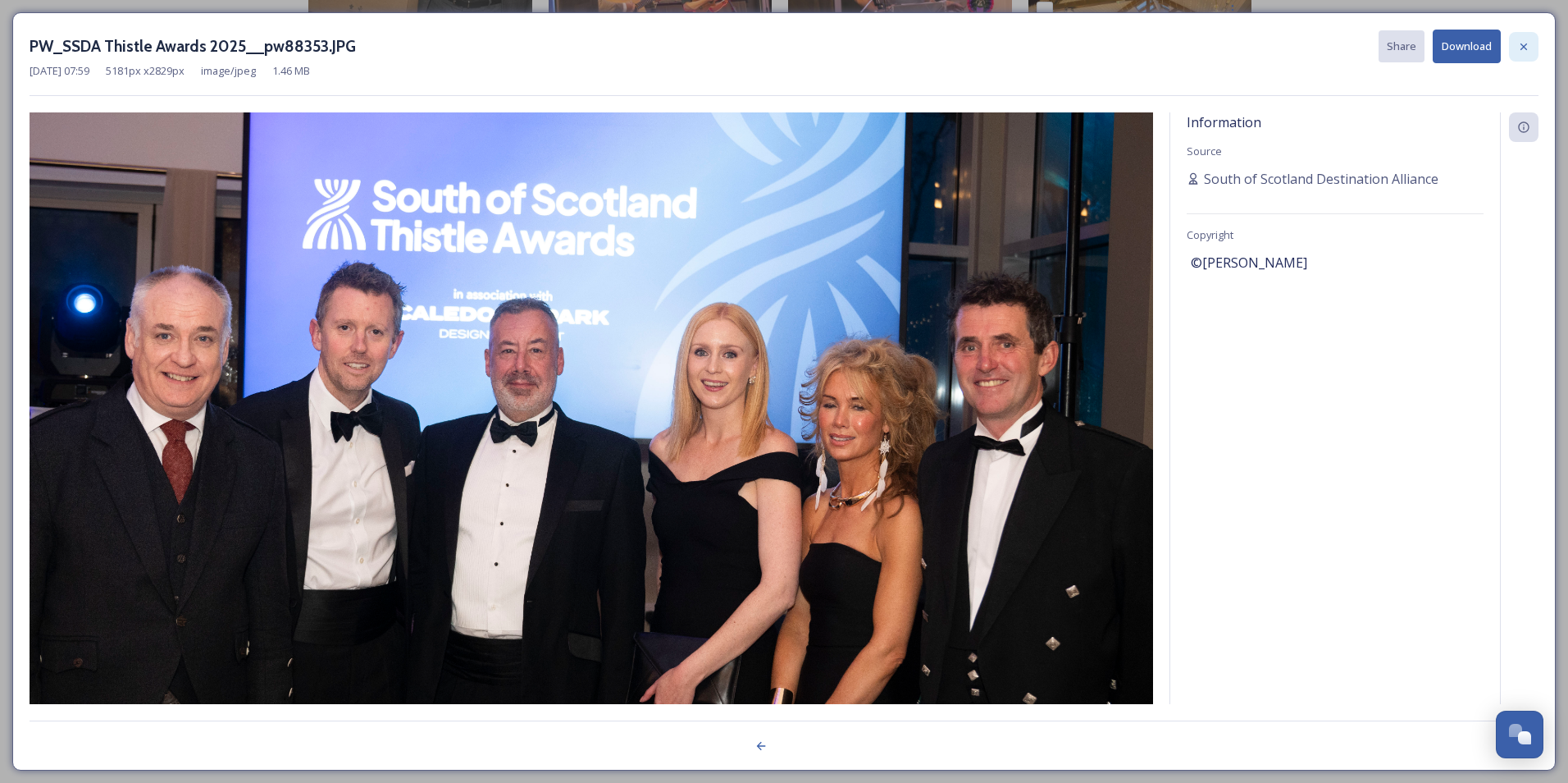
click at [1529, 42] on icon at bounding box center [1524, 47] width 13 height 13
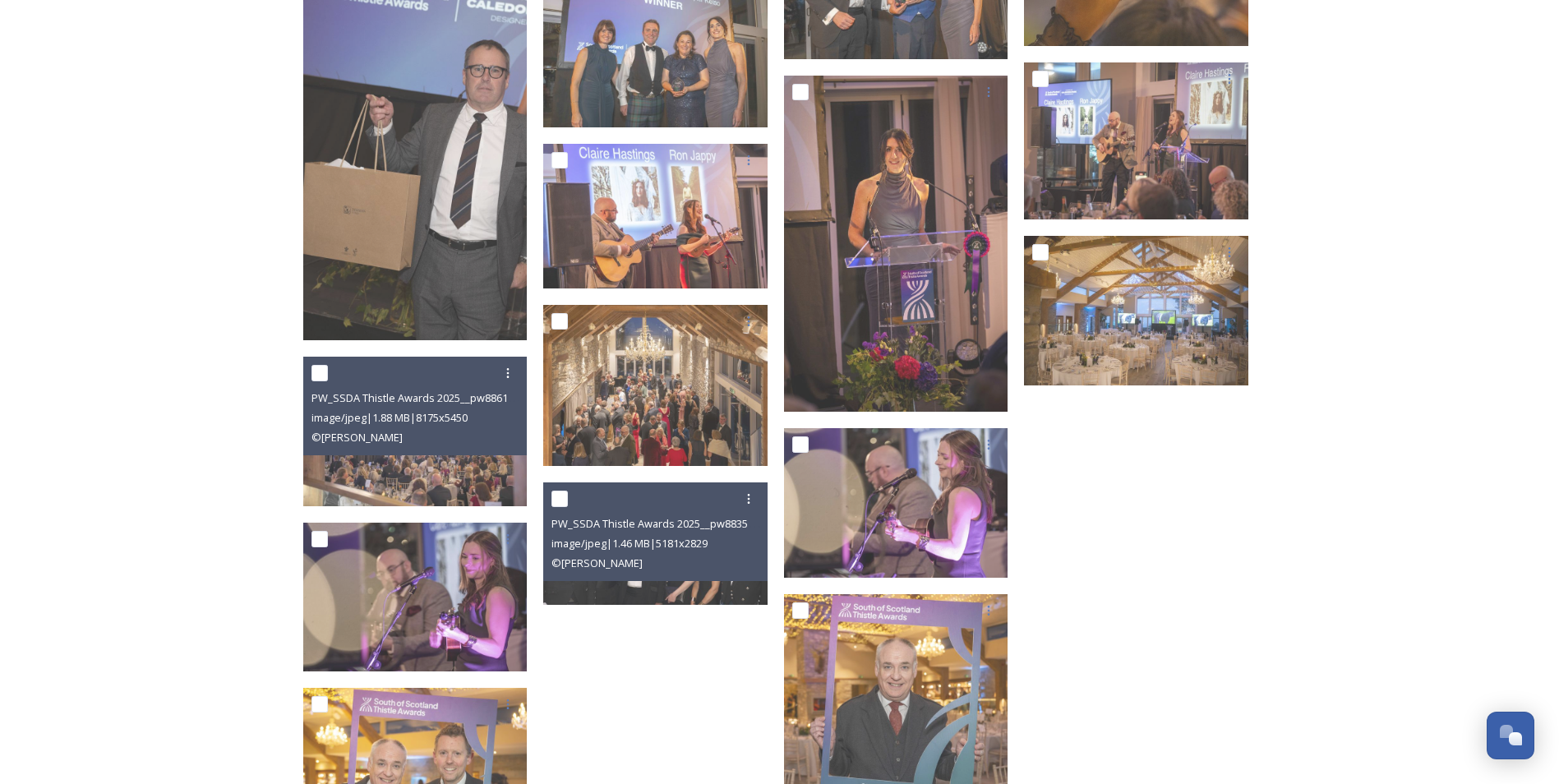
scroll to position [2272, 0]
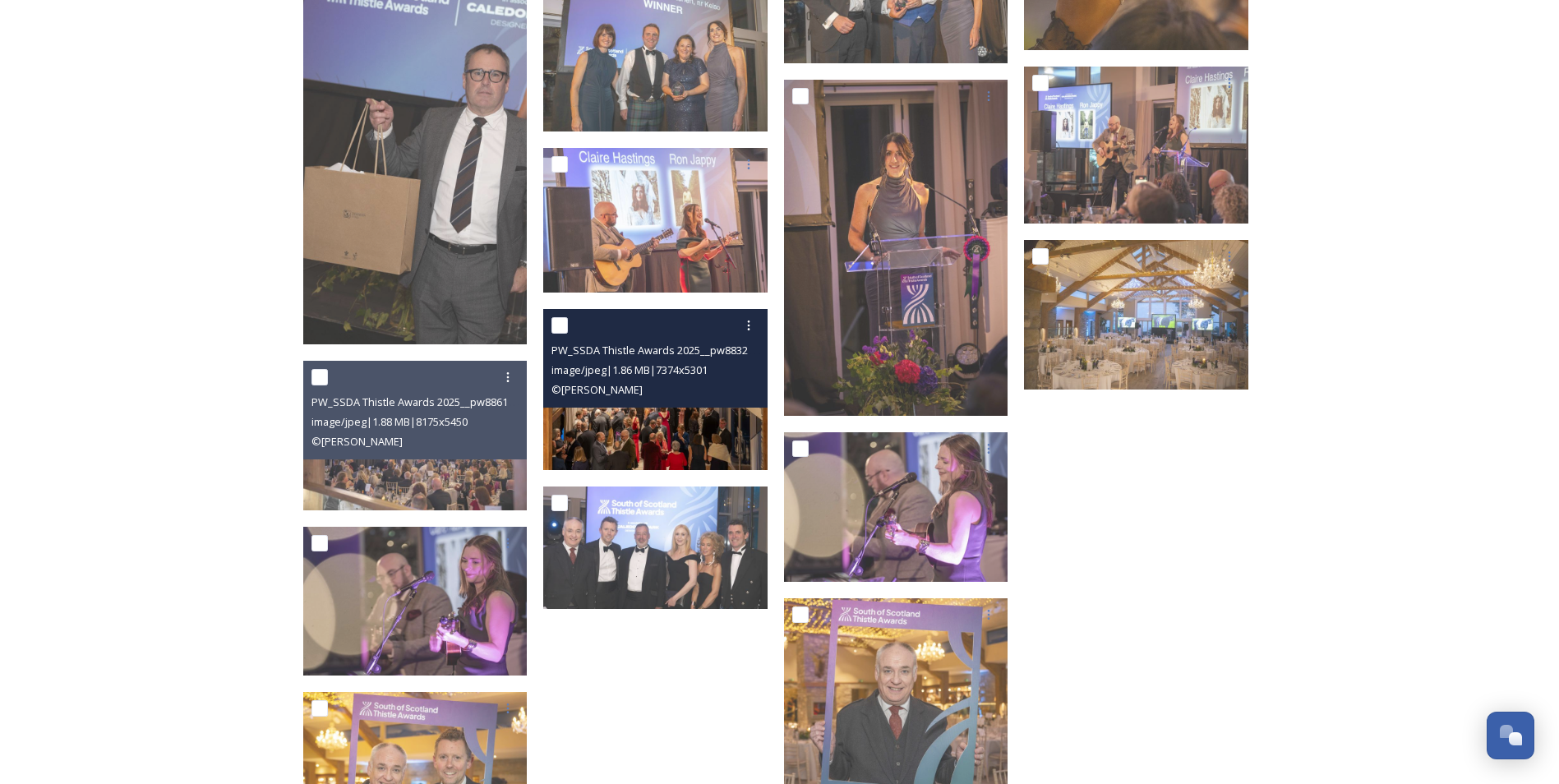
click at [657, 442] on img at bounding box center [655, 389] width 225 height 161
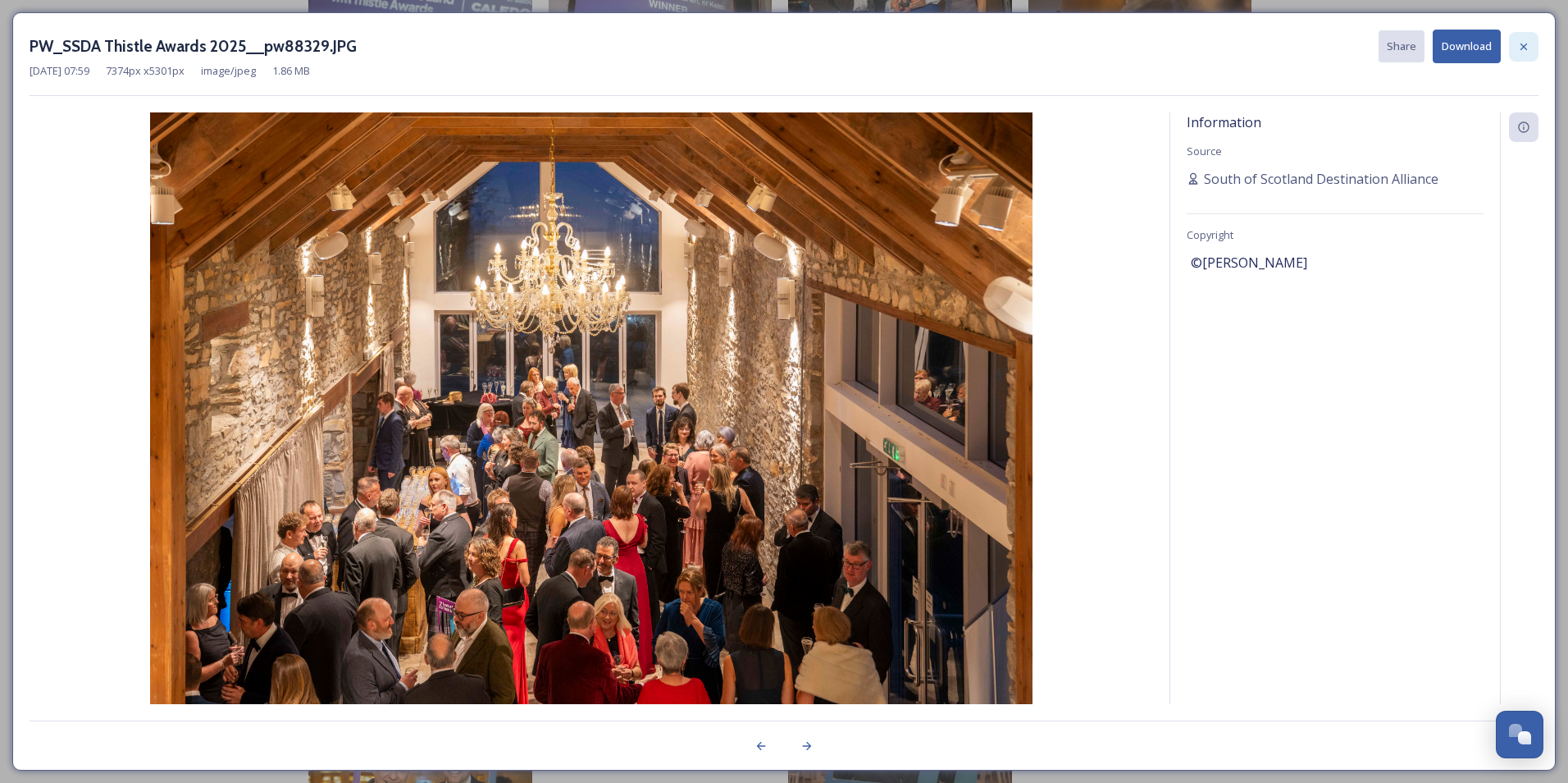
click at [1524, 48] on icon at bounding box center [1524, 47] width 13 height 13
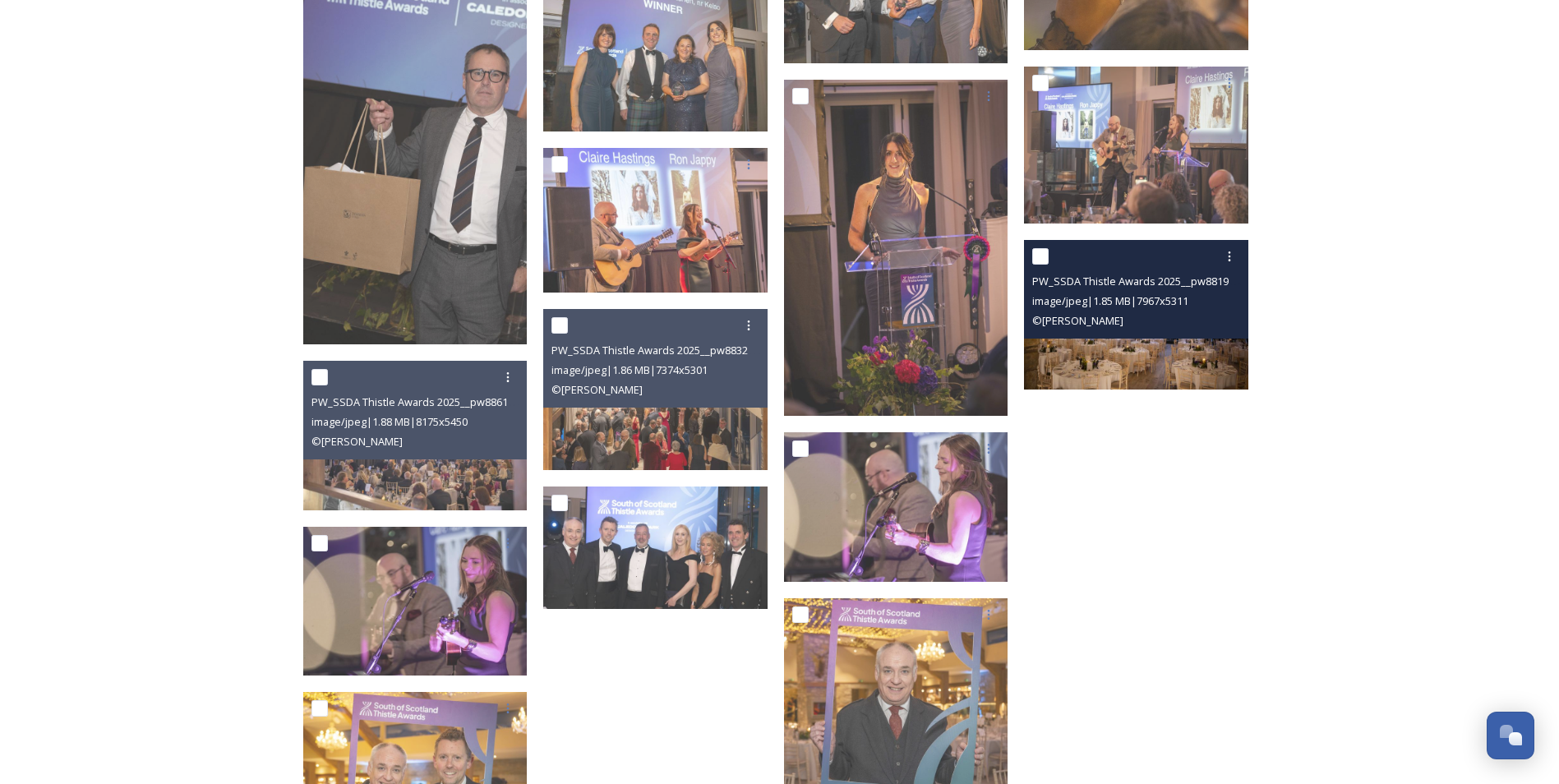
click at [1146, 365] on img at bounding box center [1135, 315] width 225 height 150
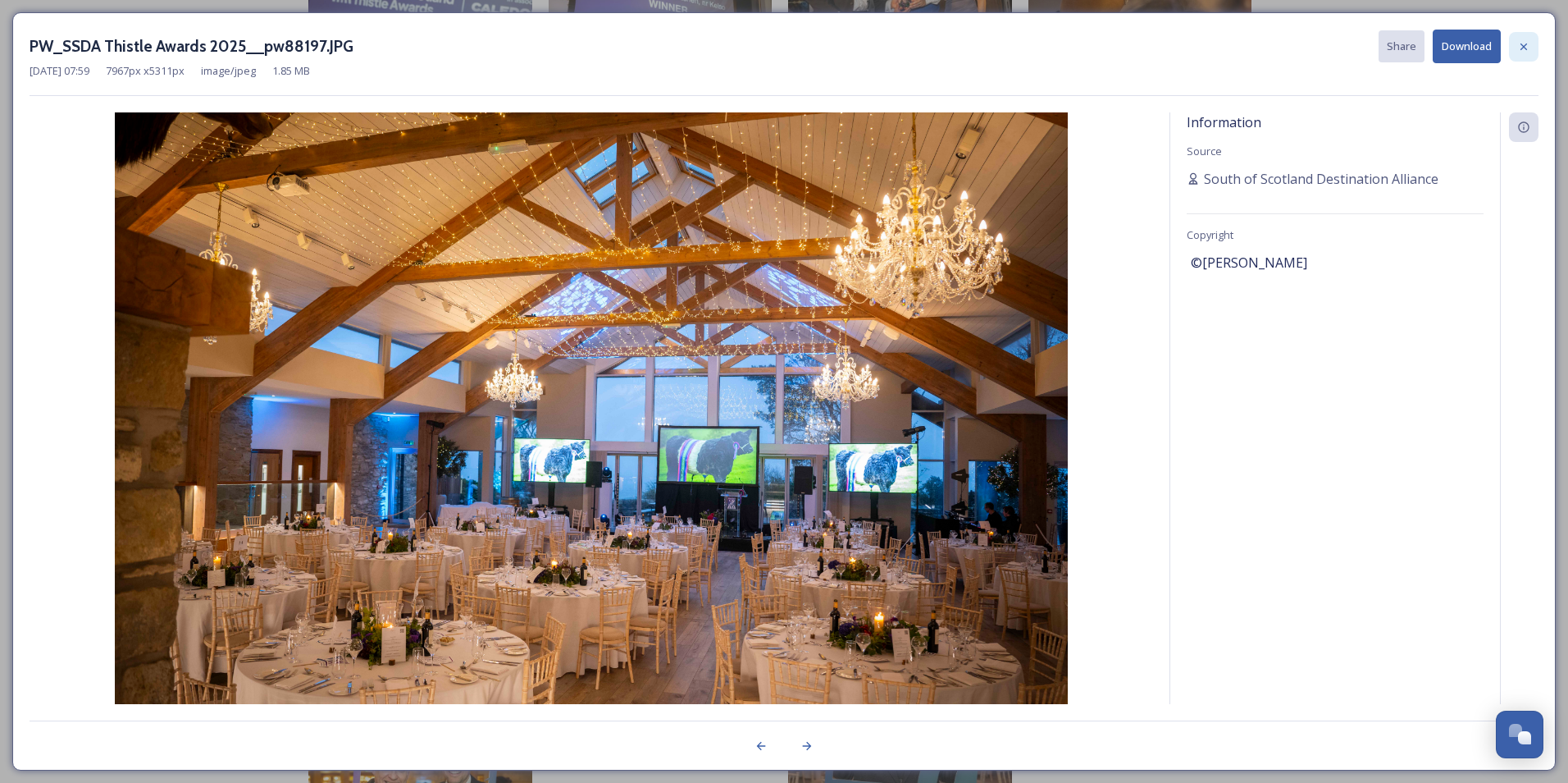
click at [1523, 46] on icon at bounding box center [1524, 45] width 6 height 6
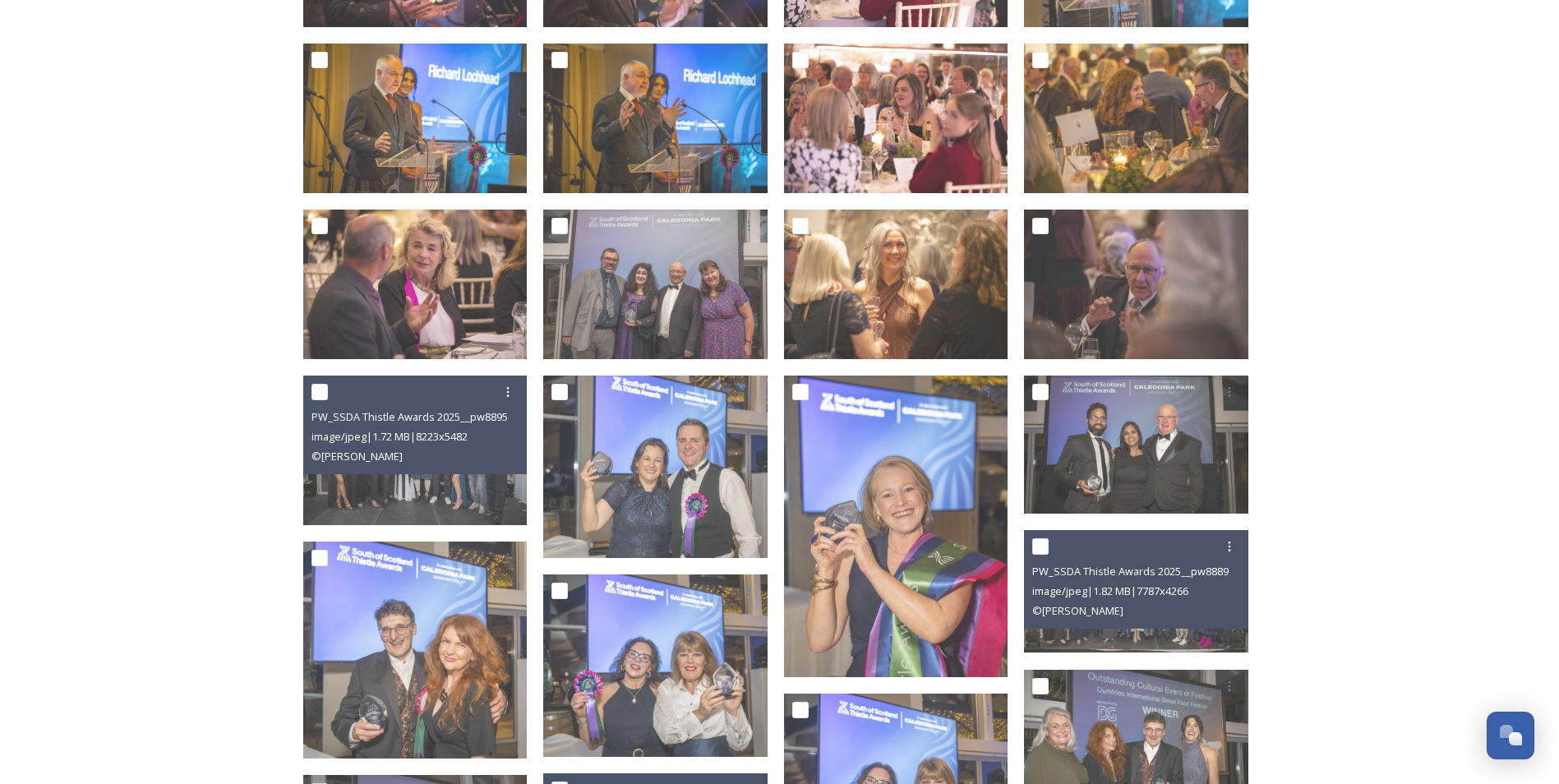
scroll to position [876, 0]
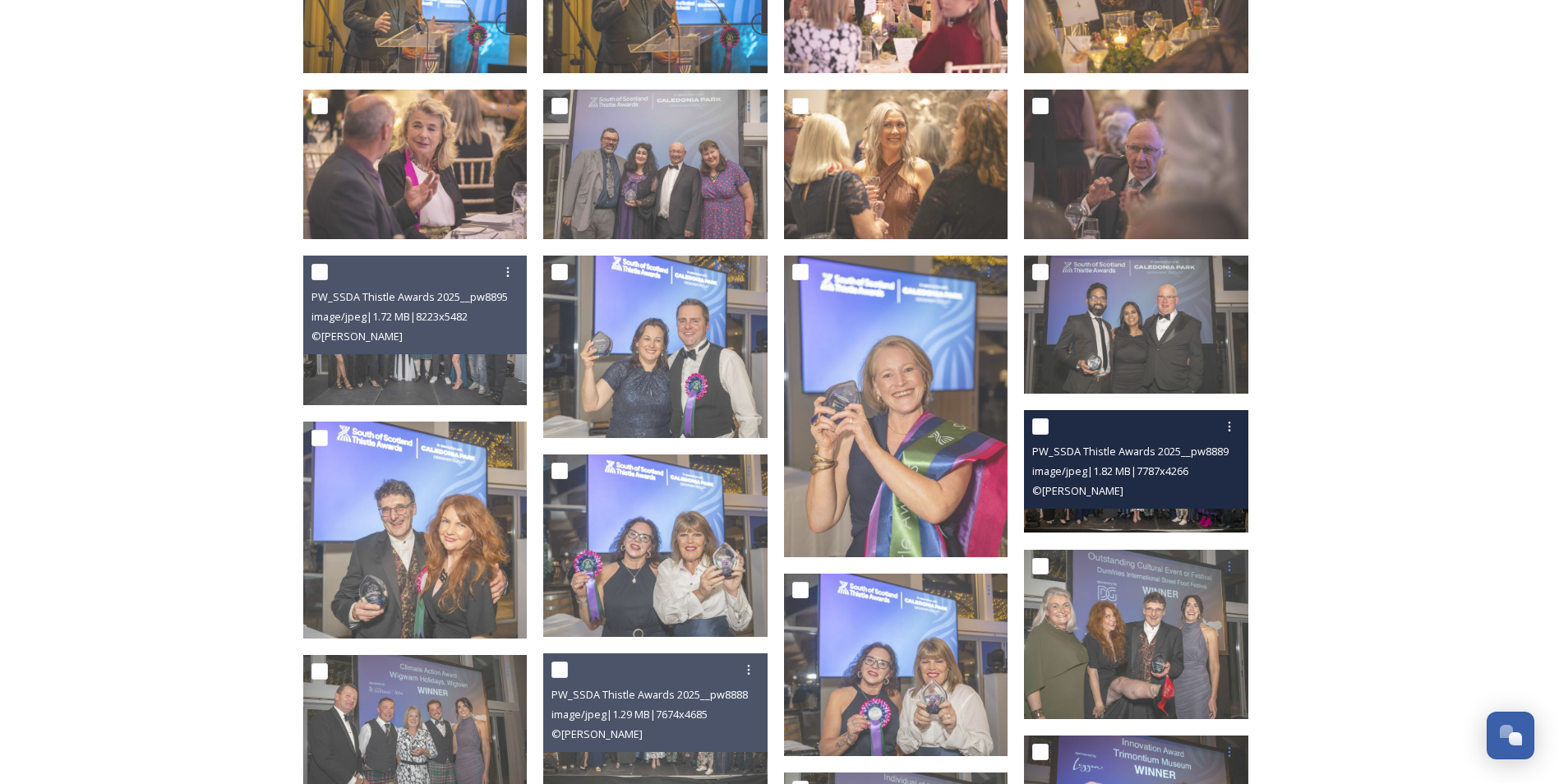
click at [1210, 513] on img at bounding box center [1135, 471] width 225 height 122
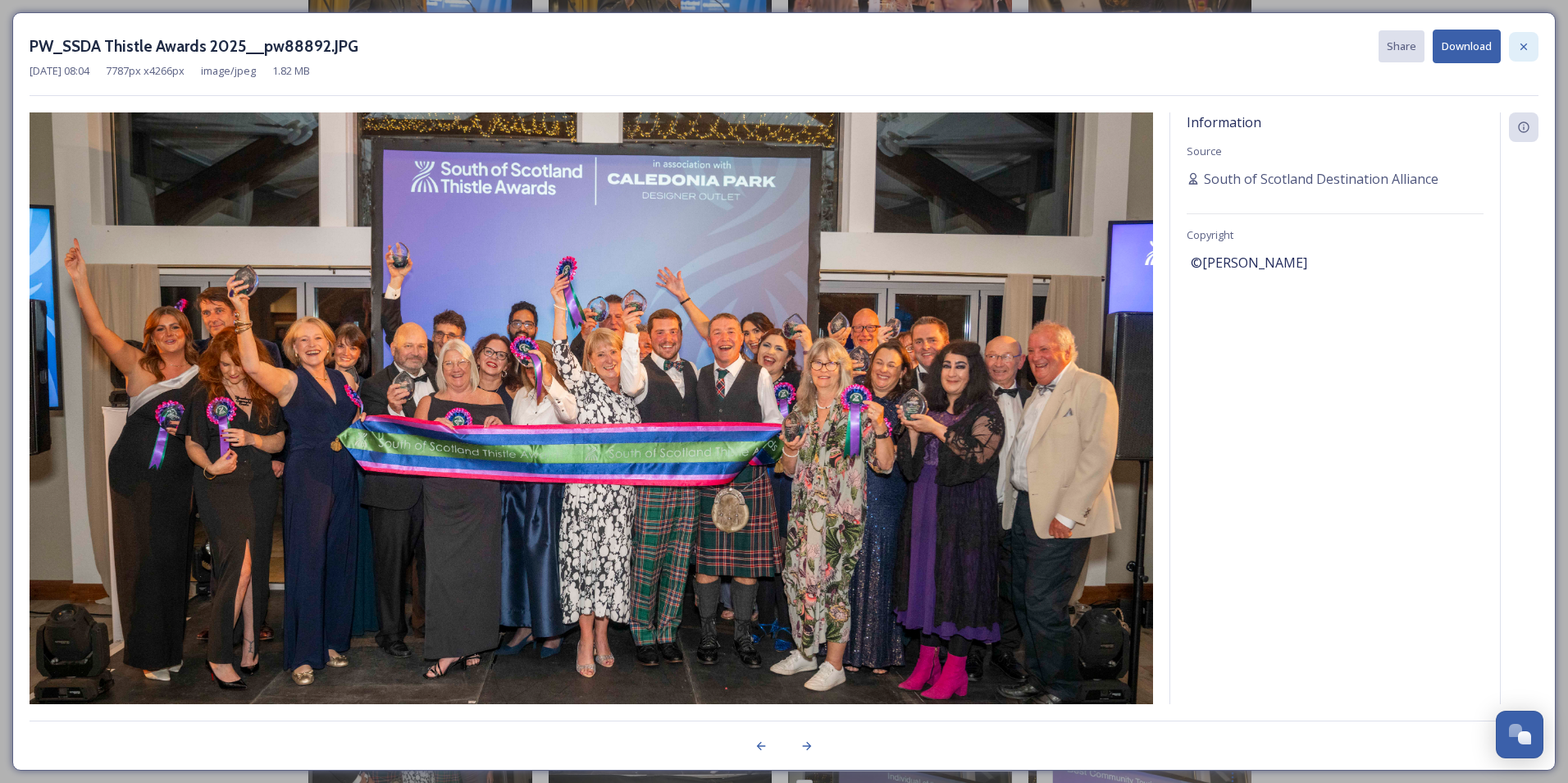
click at [1525, 45] on icon at bounding box center [1524, 45] width 6 height 6
